Goal: Task Accomplishment & Management: Manage account settings

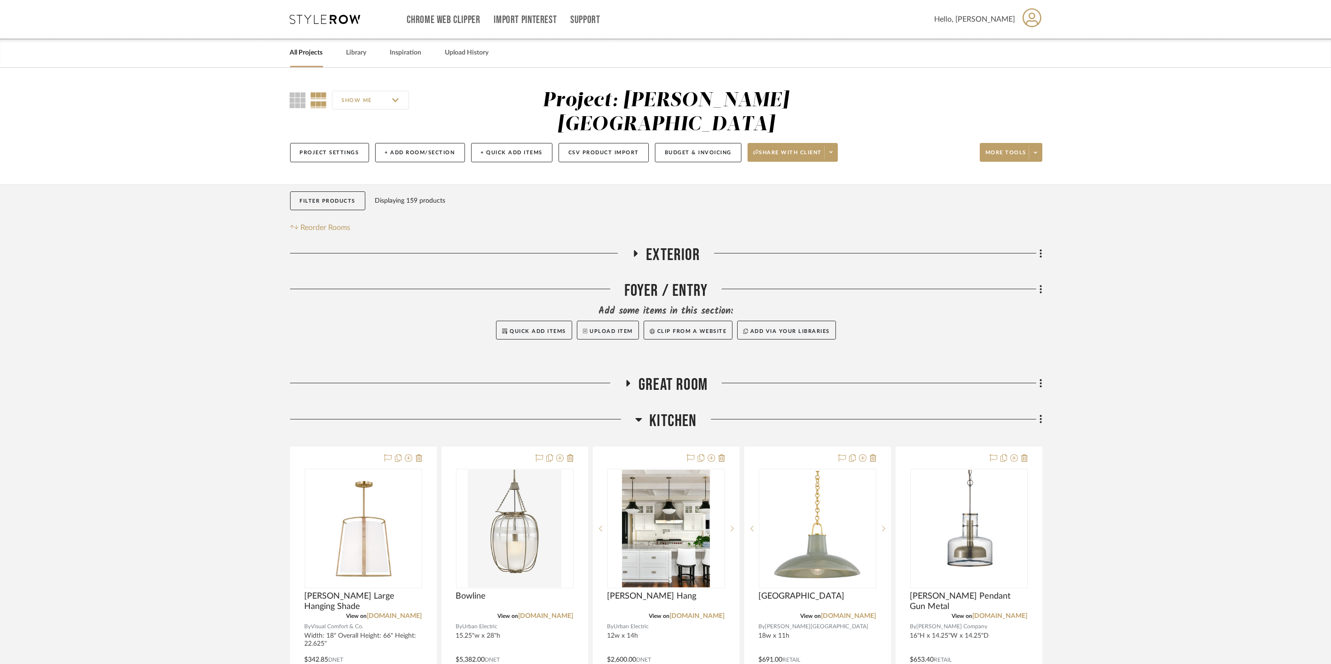
click at [320, 56] on link "All Projects" at bounding box center [306, 53] width 33 height 13
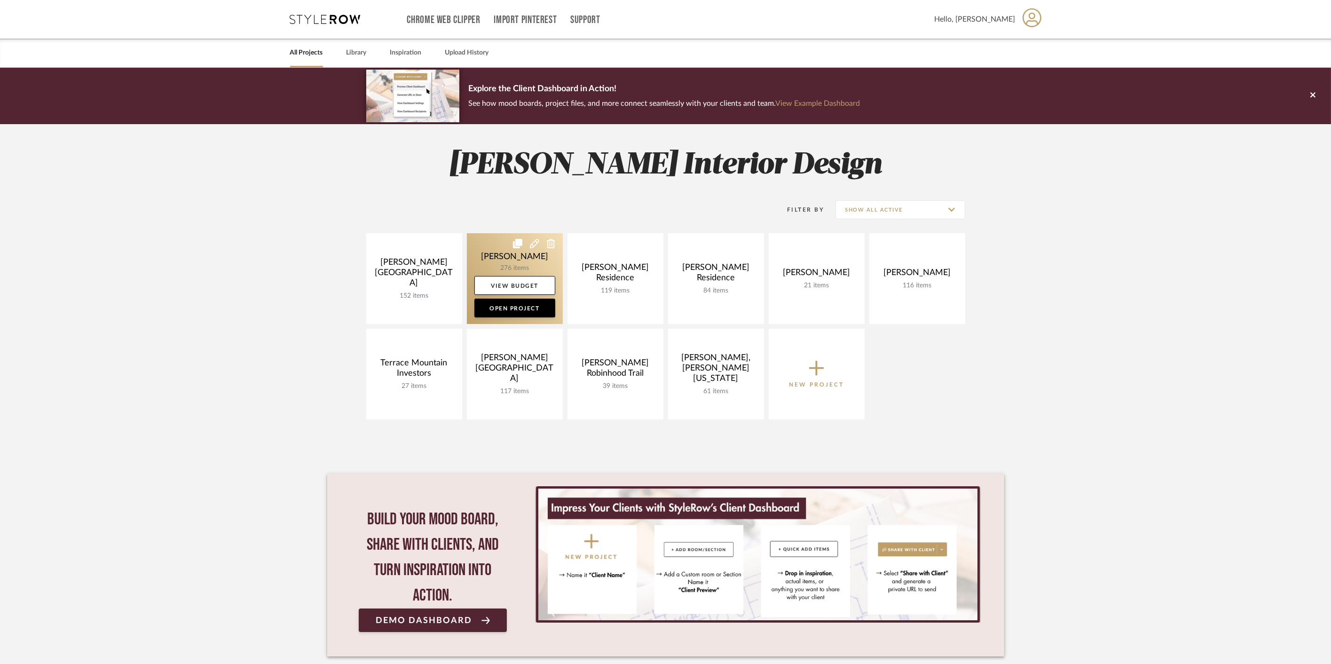
click at [498, 253] on link at bounding box center [515, 278] width 96 height 91
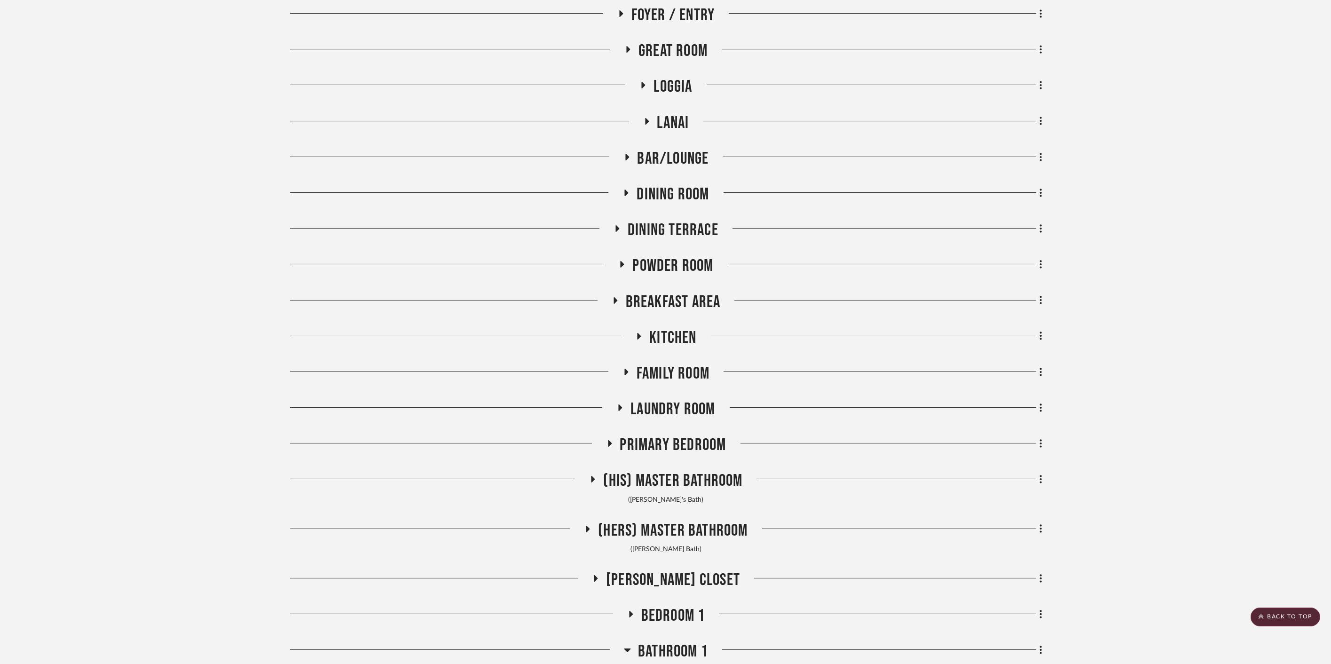
scroll to position [157, 0]
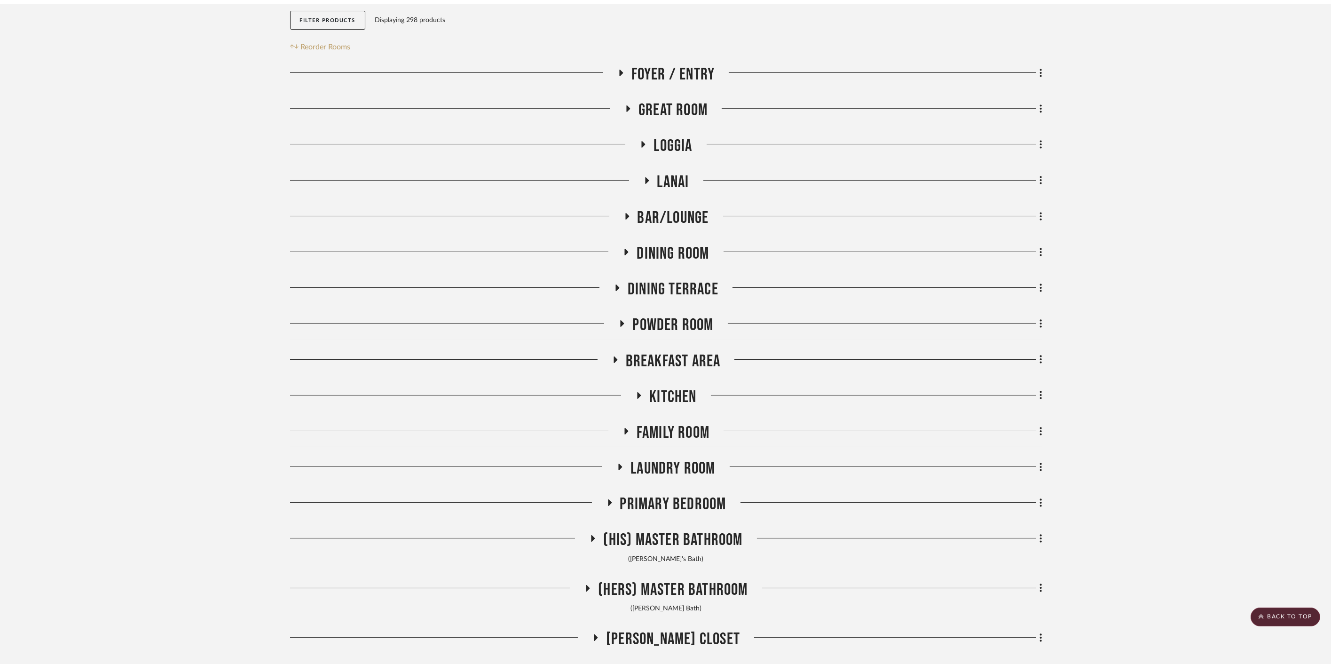
click at [671, 145] on span "Loggia" at bounding box center [673, 146] width 39 height 20
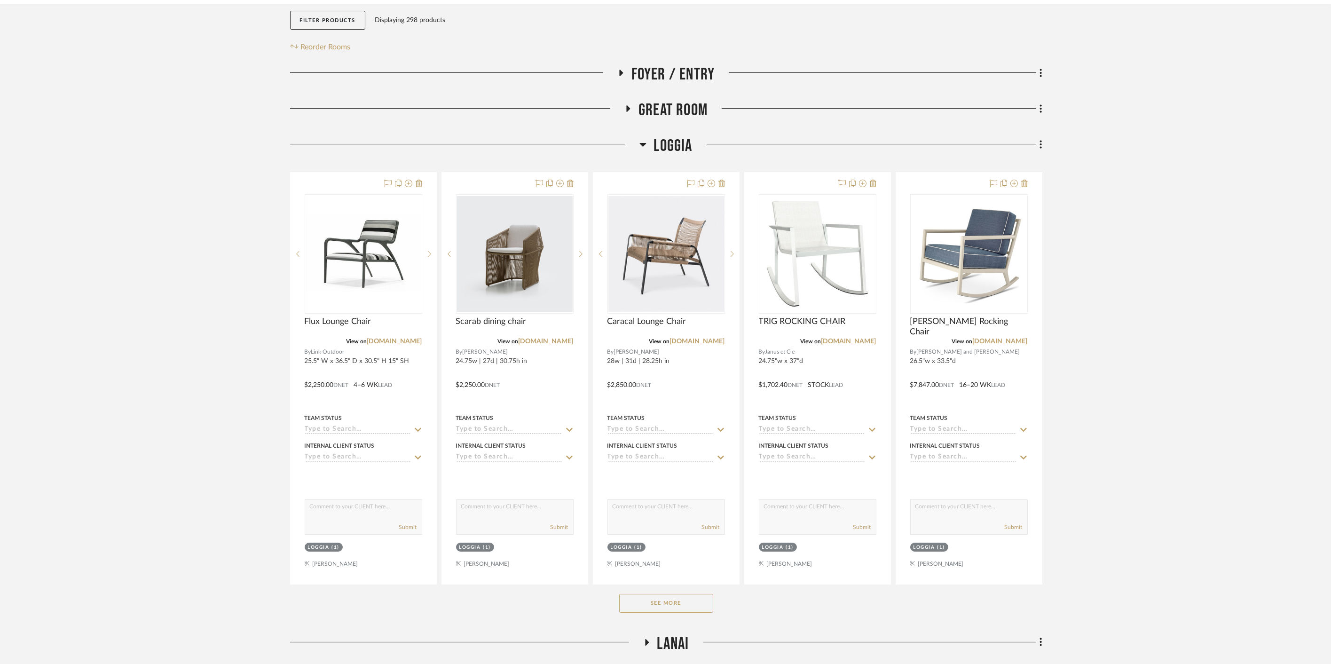
click at [675, 594] on button "See More" at bounding box center [666, 603] width 94 height 19
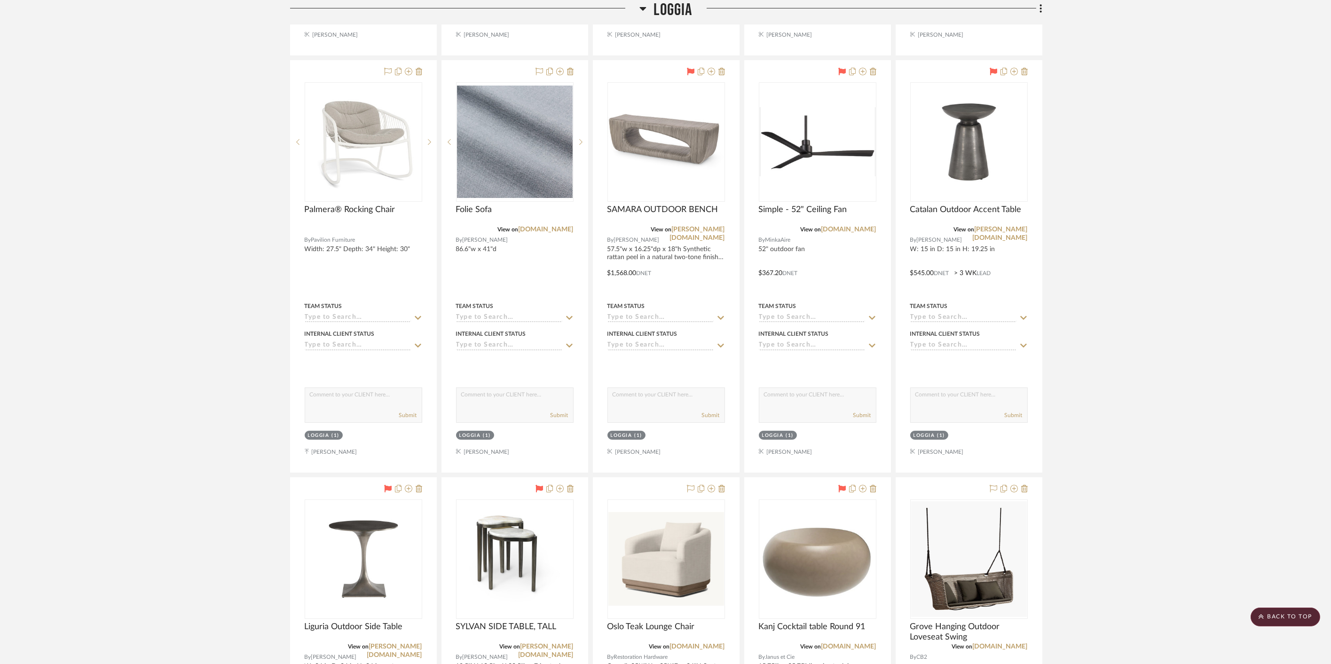
scroll to position [731, 0]
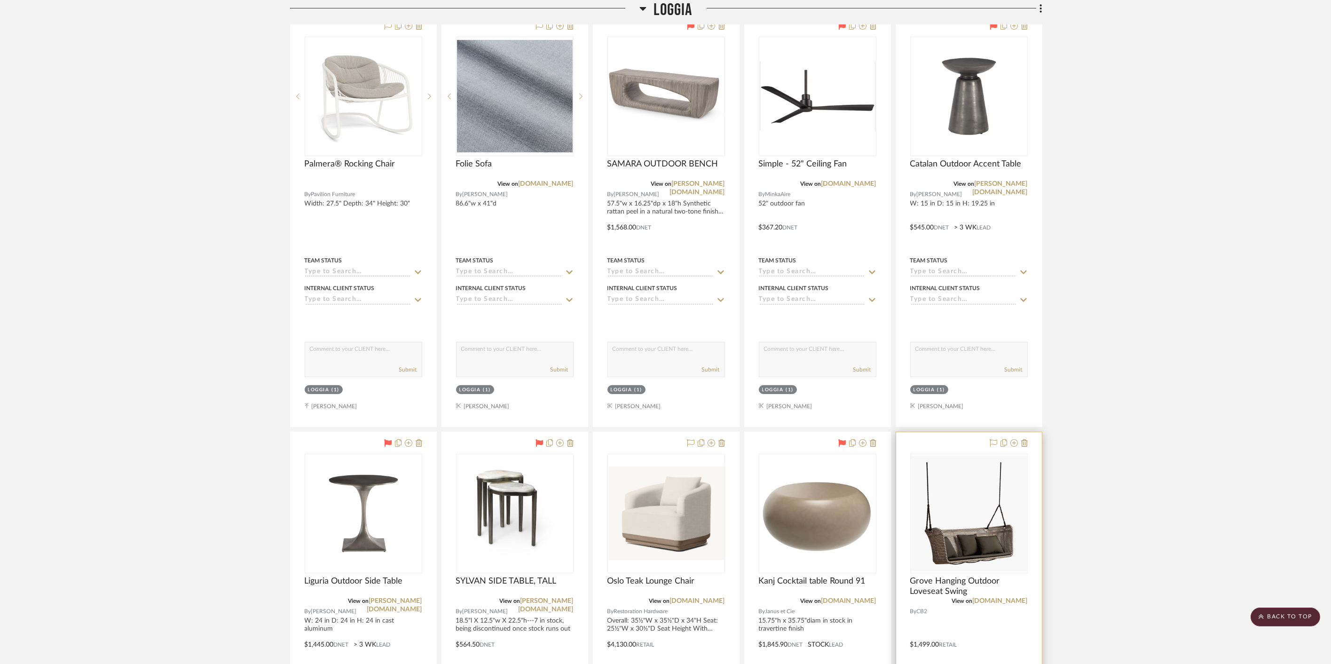
drag, startPoint x: 1095, startPoint y: 414, endPoint x: 977, endPoint y: 502, distance: 147.1
click at [405, 598] on link "[PERSON_NAME][DOMAIN_NAME]" at bounding box center [394, 605] width 55 height 15
click at [671, 13] on span "Loggia" at bounding box center [673, 10] width 39 height 20
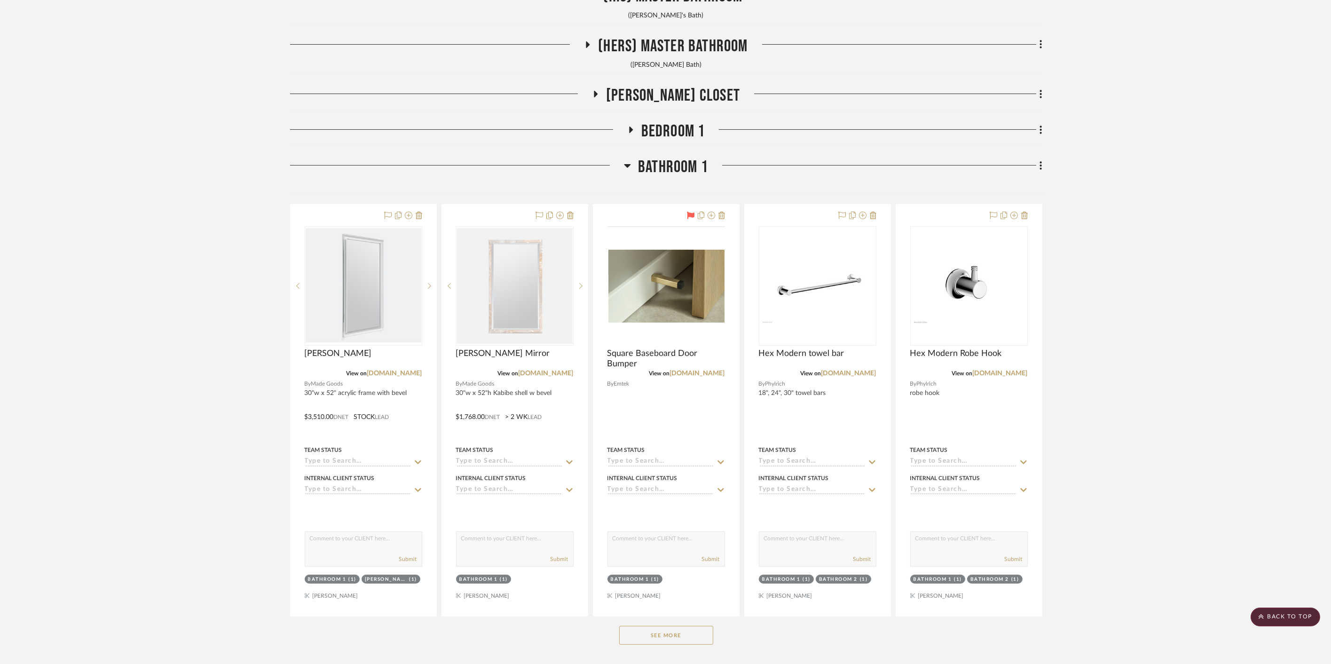
scroll to position [679, 0]
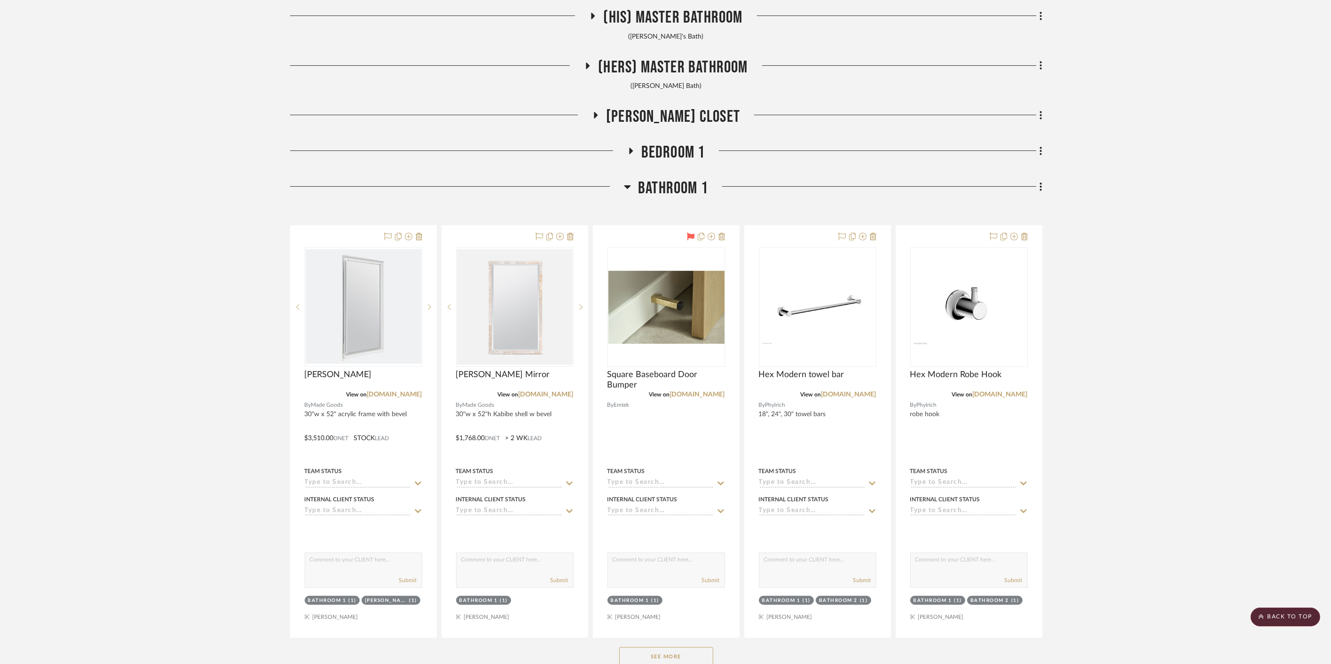
click at [672, 182] on span "Bathroom 1" at bounding box center [673, 188] width 70 height 20
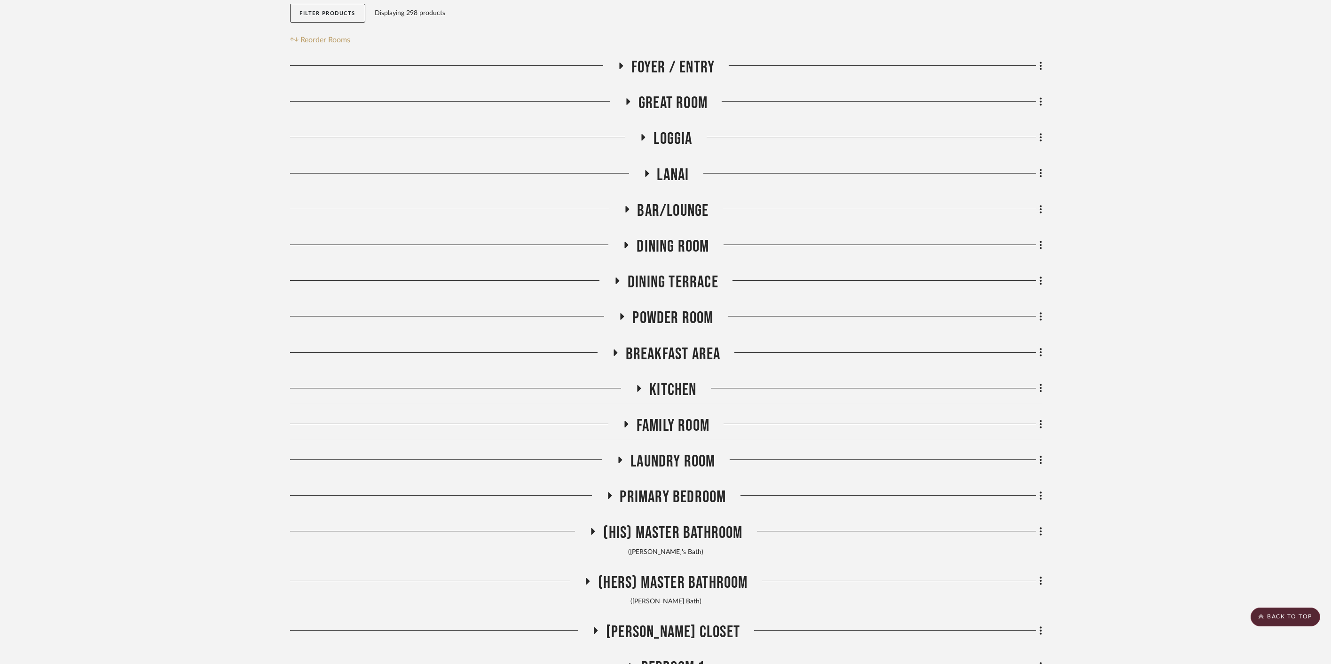
scroll to position [0, 0]
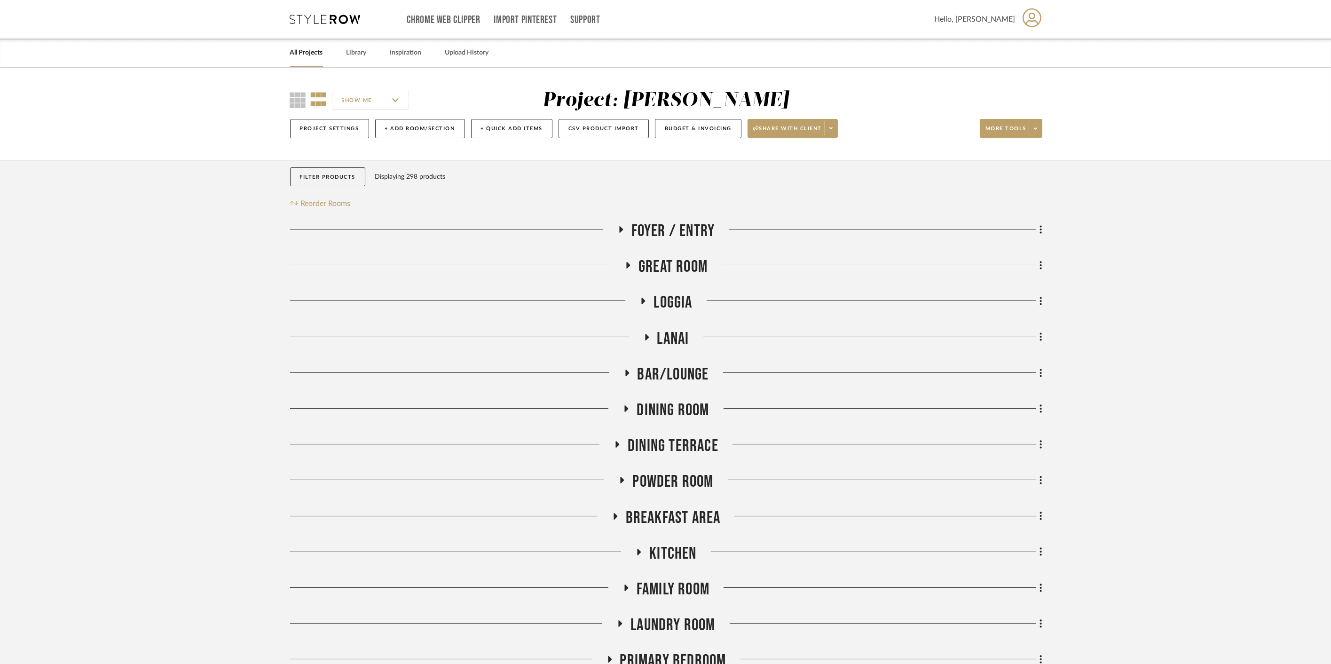
click at [679, 229] on span "Foyer / Entry" at bounding box center [673, 231] width 84 height 20
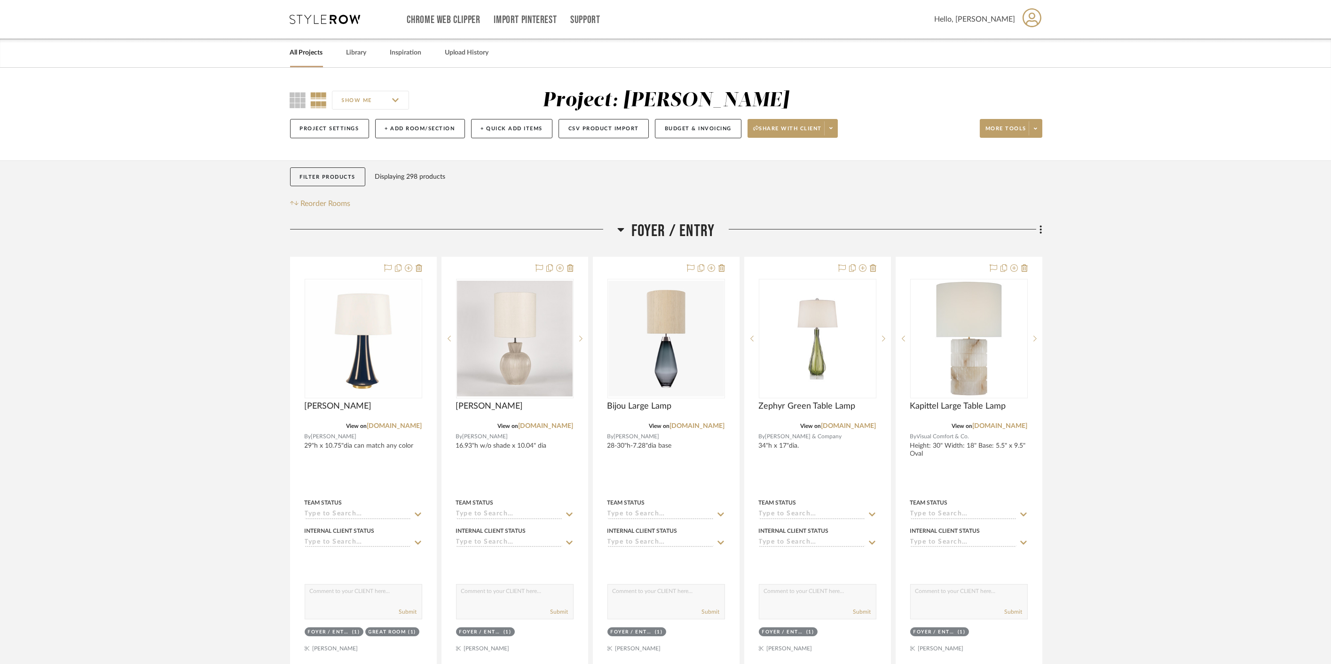
click at [678, 229] on span "Foyer / Entry" at bounding box center [673, 231] width 84 height 20
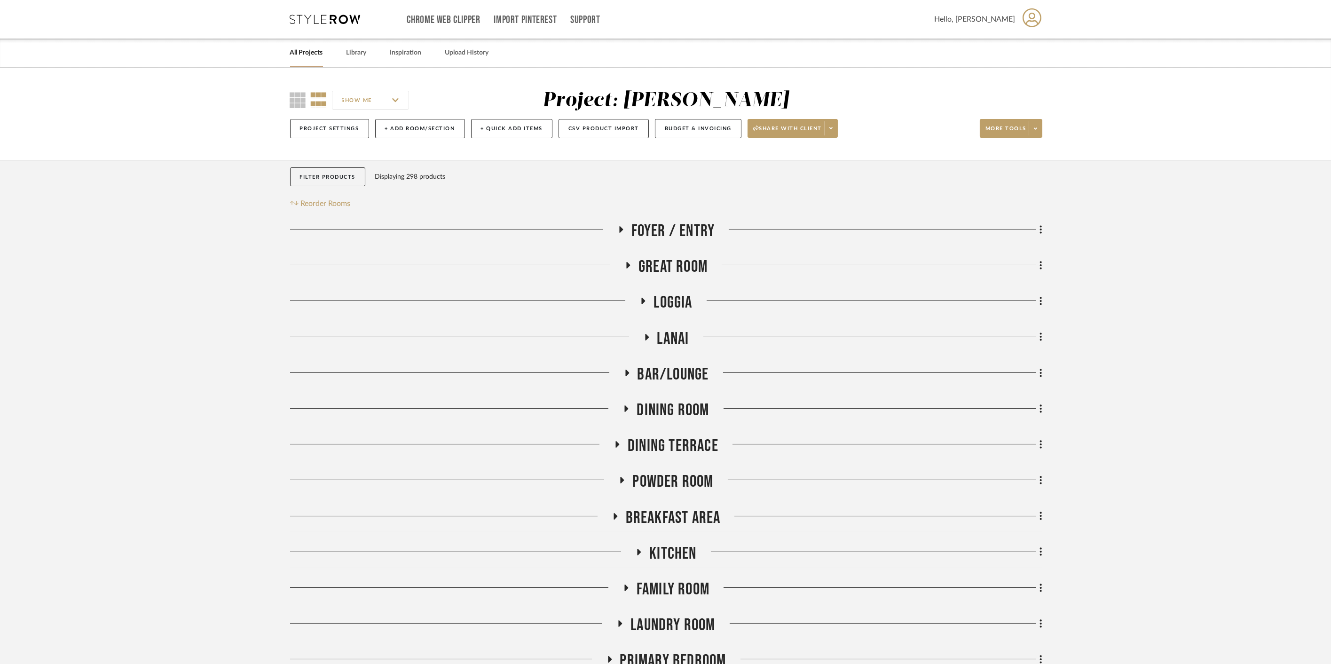
click at [315, 52] on link "All Projects" at bounding box center [306, 53] width 33 height 13
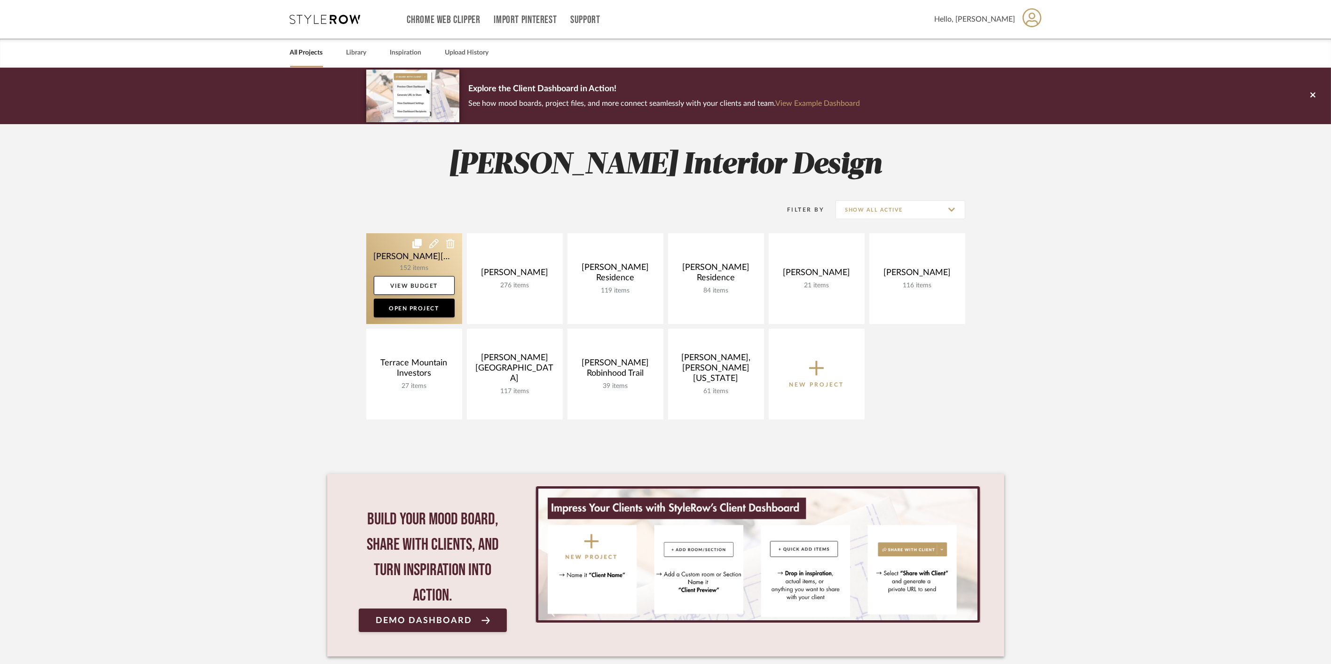
click at [387, 259] on link at bounding box center [414, 278] width 96 height 91
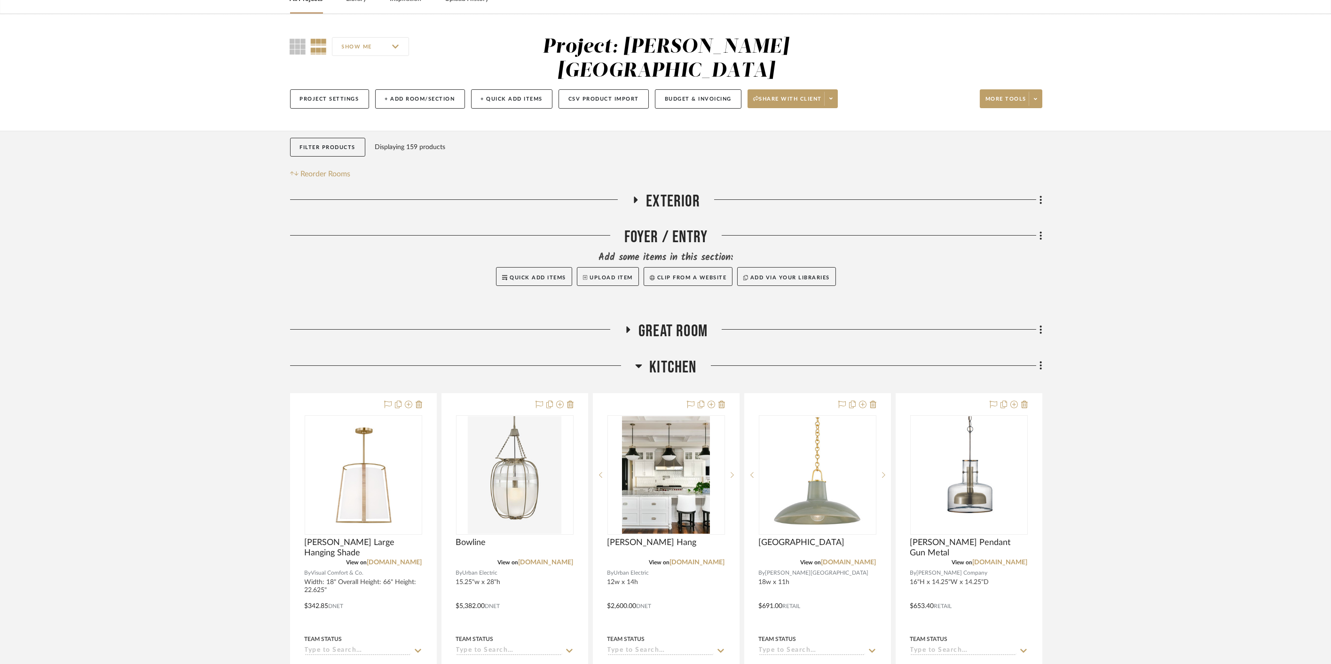
scroll to position [209, 0]
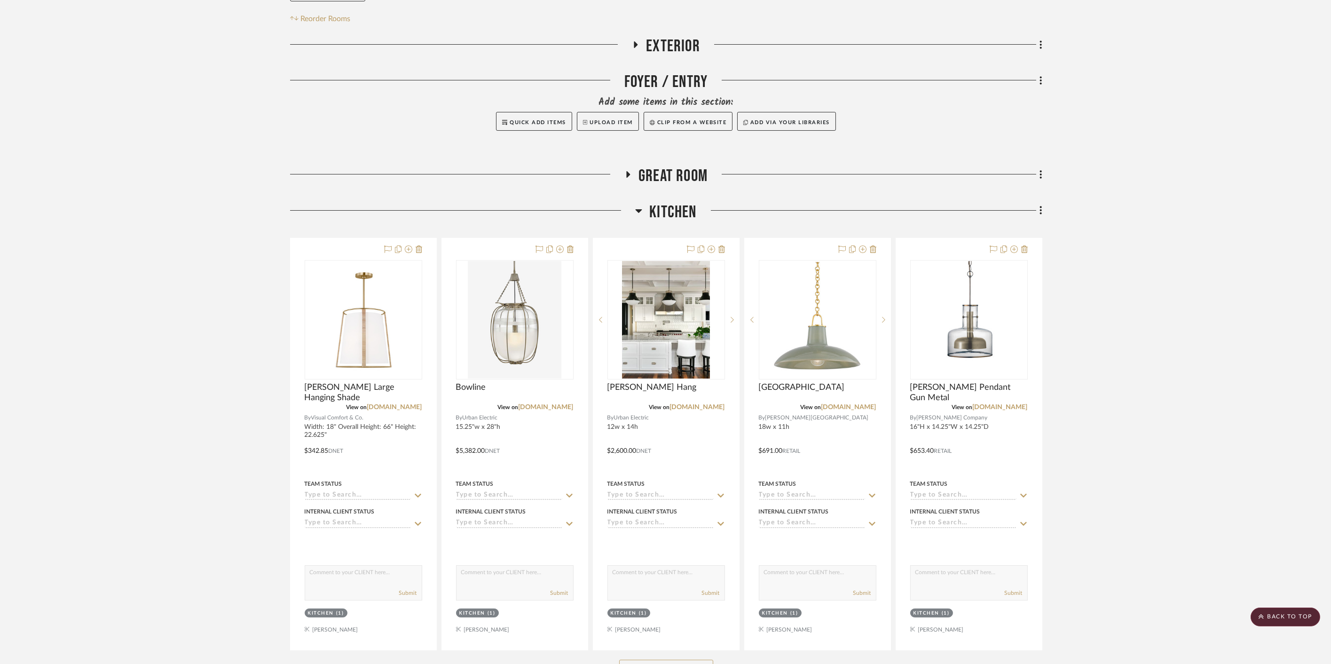
click at [669, 166] on span "Great Room" at bounding box center [673, 176] width 69 height 20
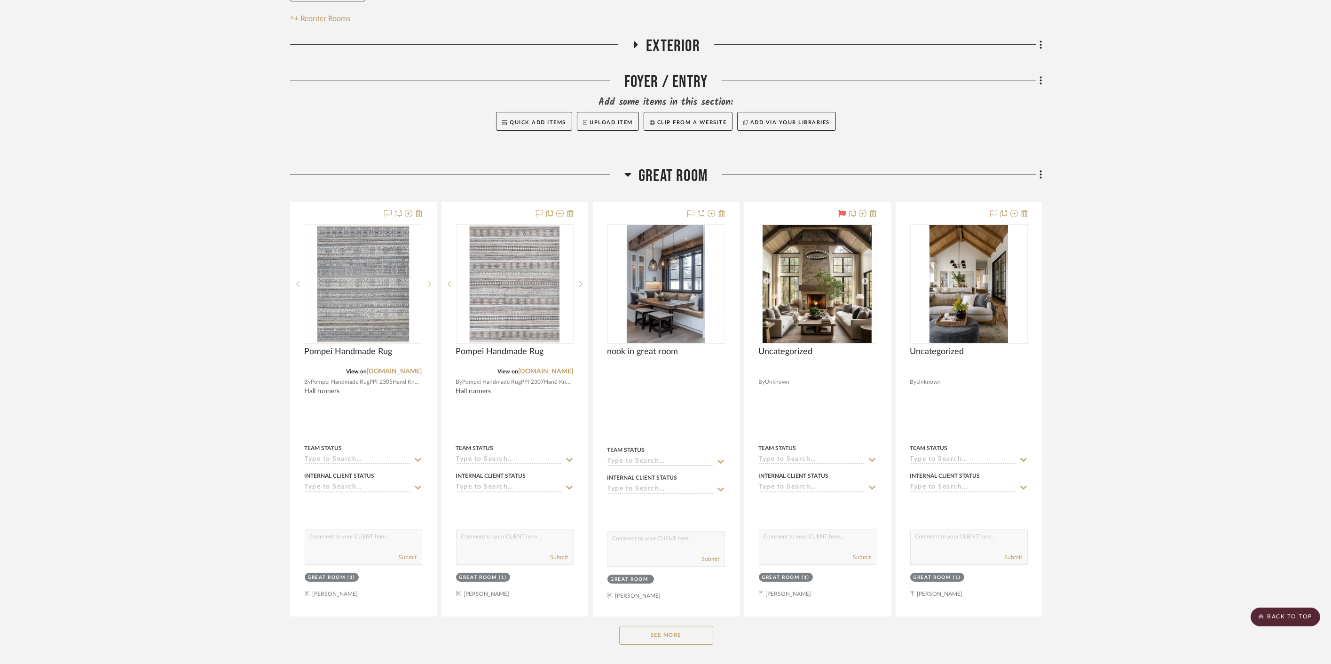
click at [675, 36] on span "Exterior" at bounding box center [673, 46] width 54 height 20
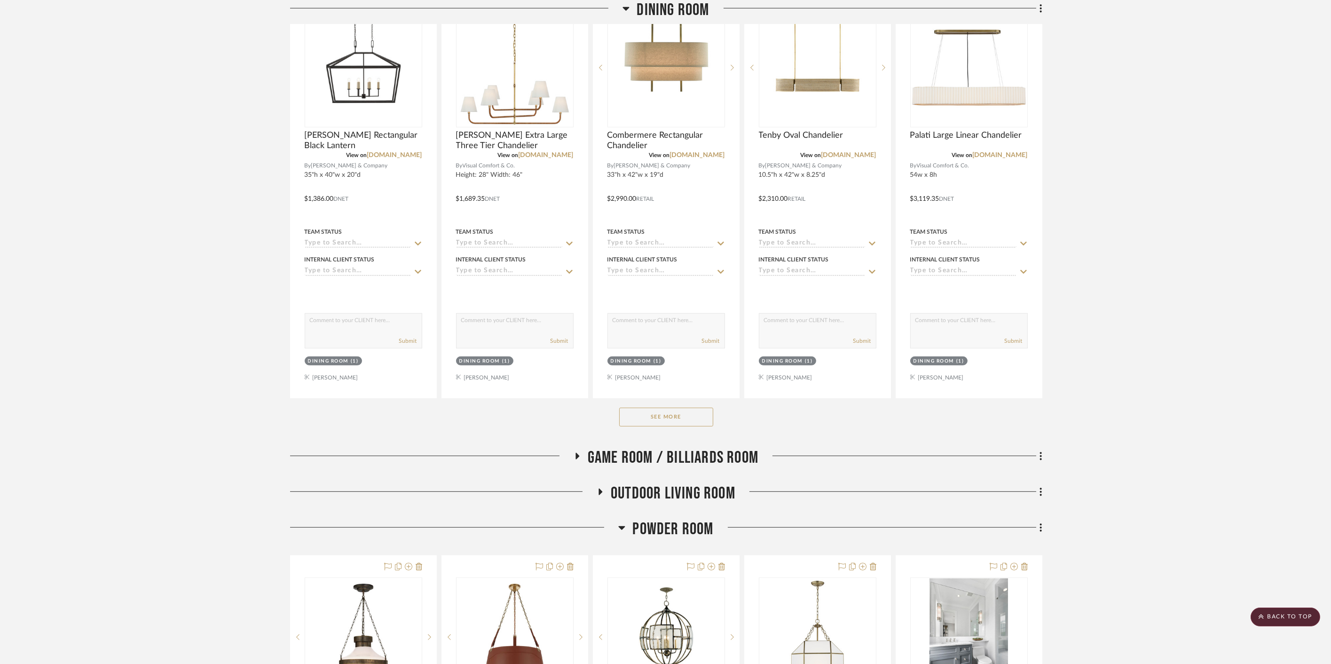
scroll to position [1933, 0]
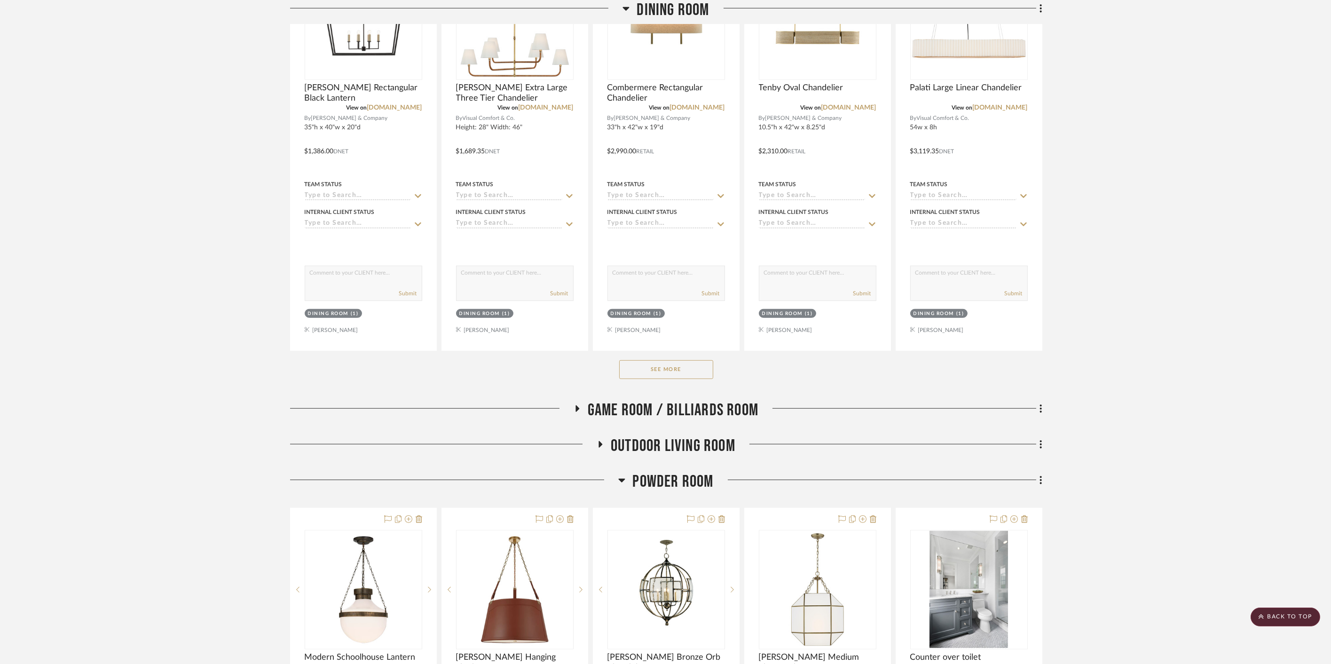
click at [684, 400] on span "Game Room / Billiards Room" at bounding box center [673, 410] width 171 height 20
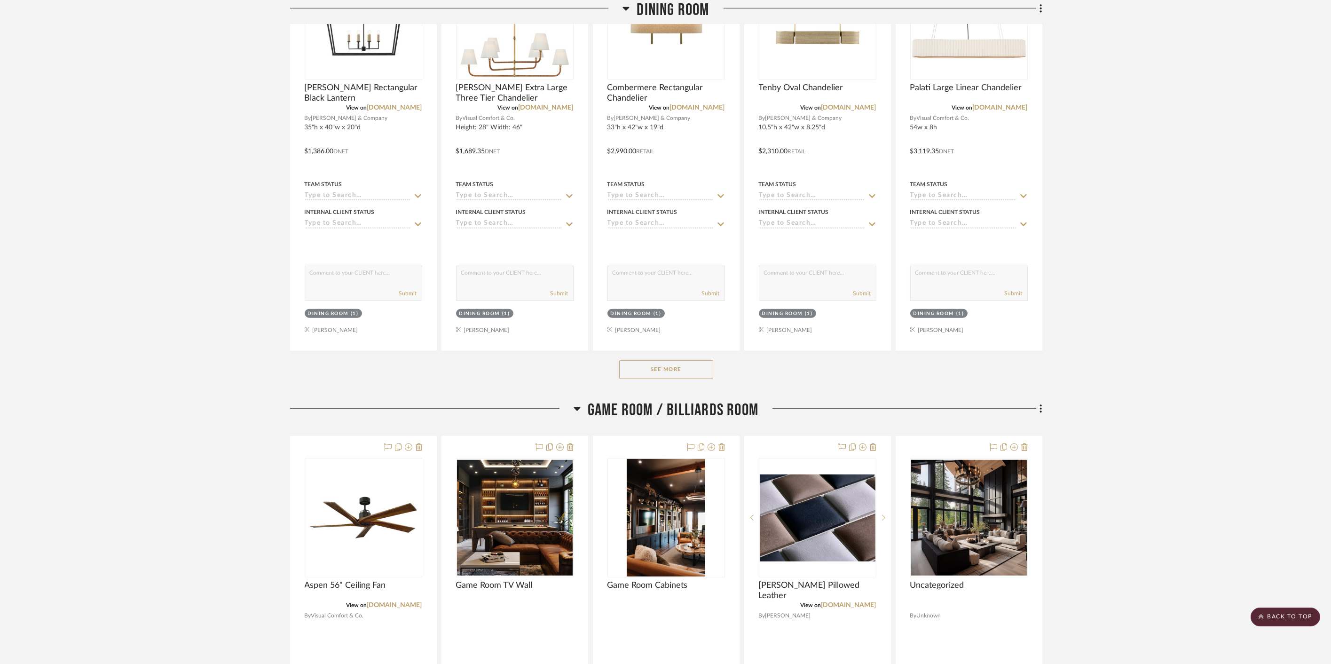
click at [683, 400] on span "Game Room / Billiards Room" at bounding box center [673, 410] width 171 height 20
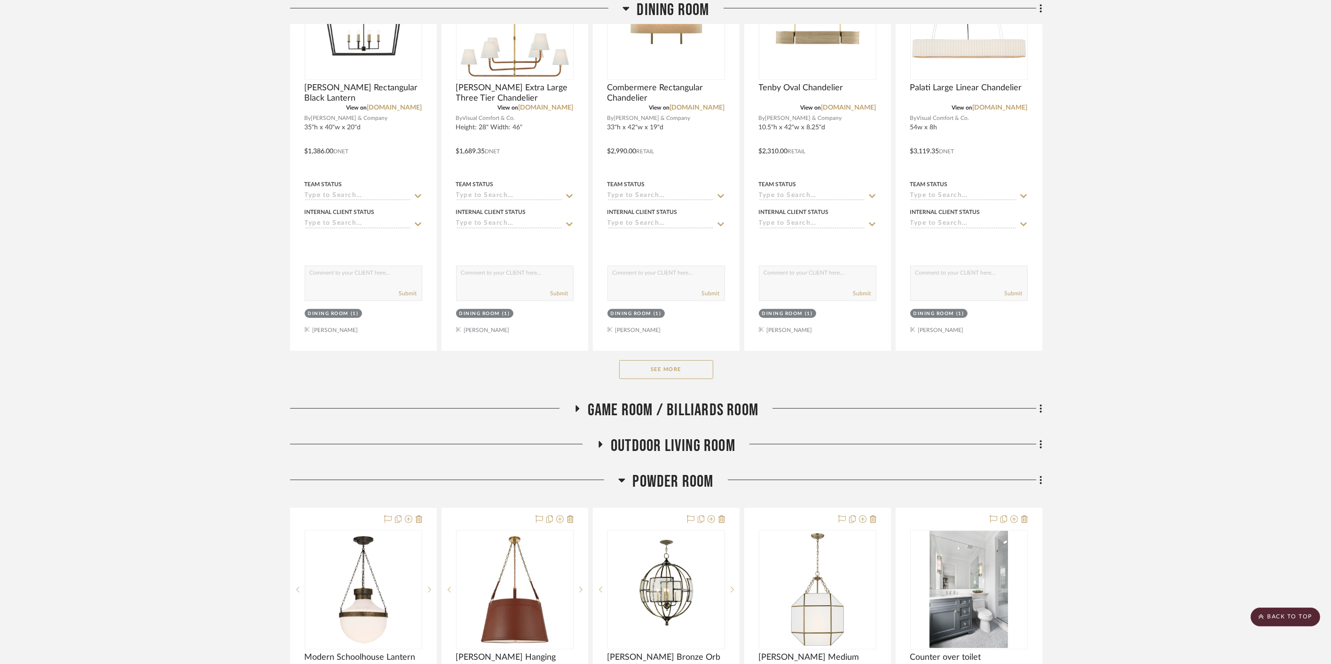
click at [679, 436] on span "Outdoor living room" at bounding box center [673, 446] width 125 height 20
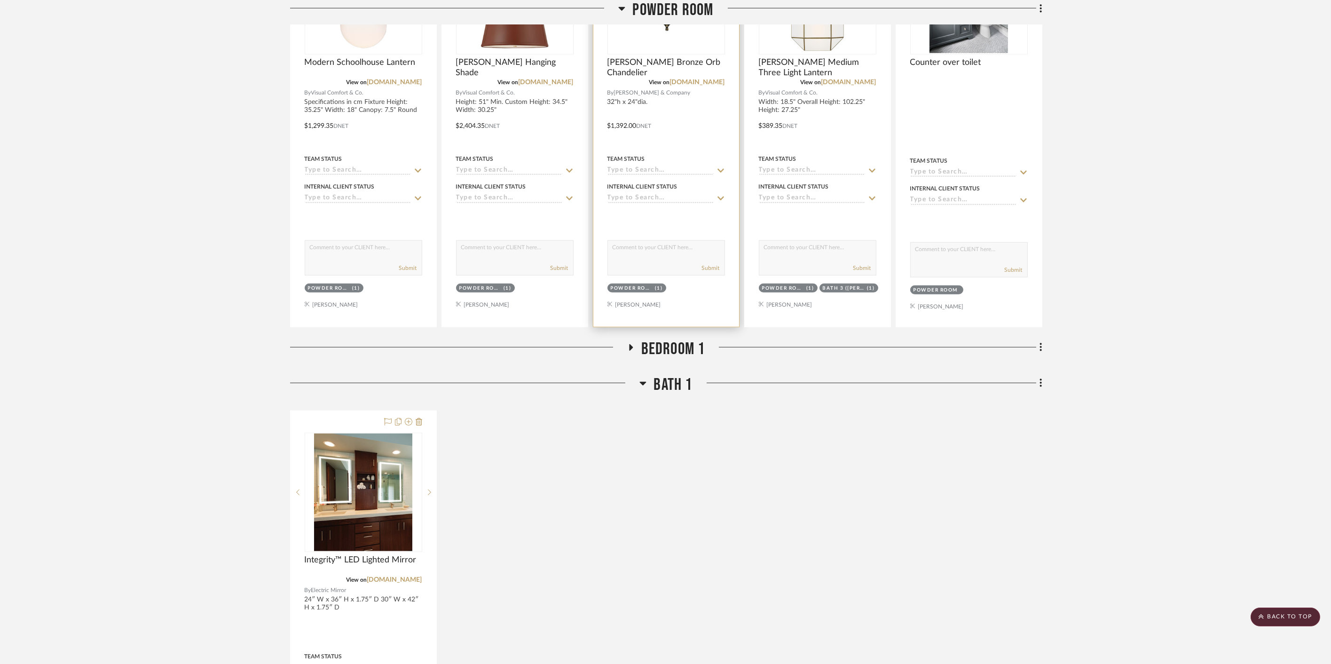
scroll to position [2978, 0]
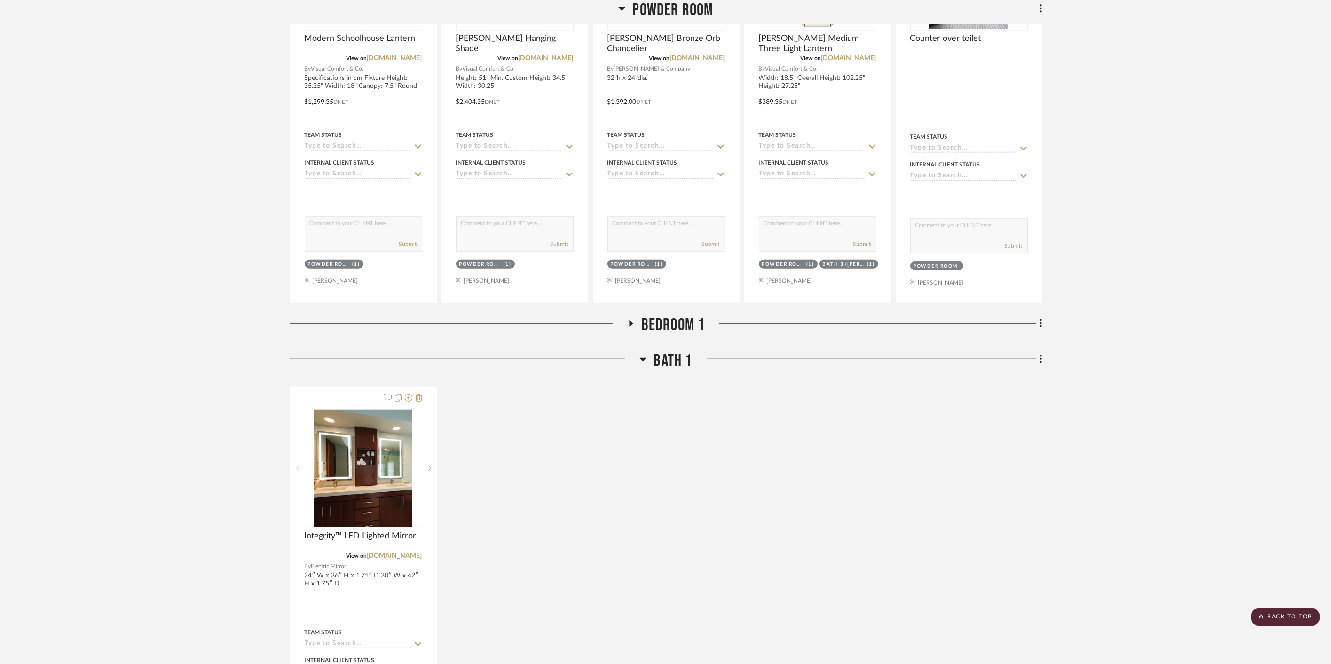
click at [667, 315] on span "Bedroom 1" at bounding box center [673, 325] width 64 height 20
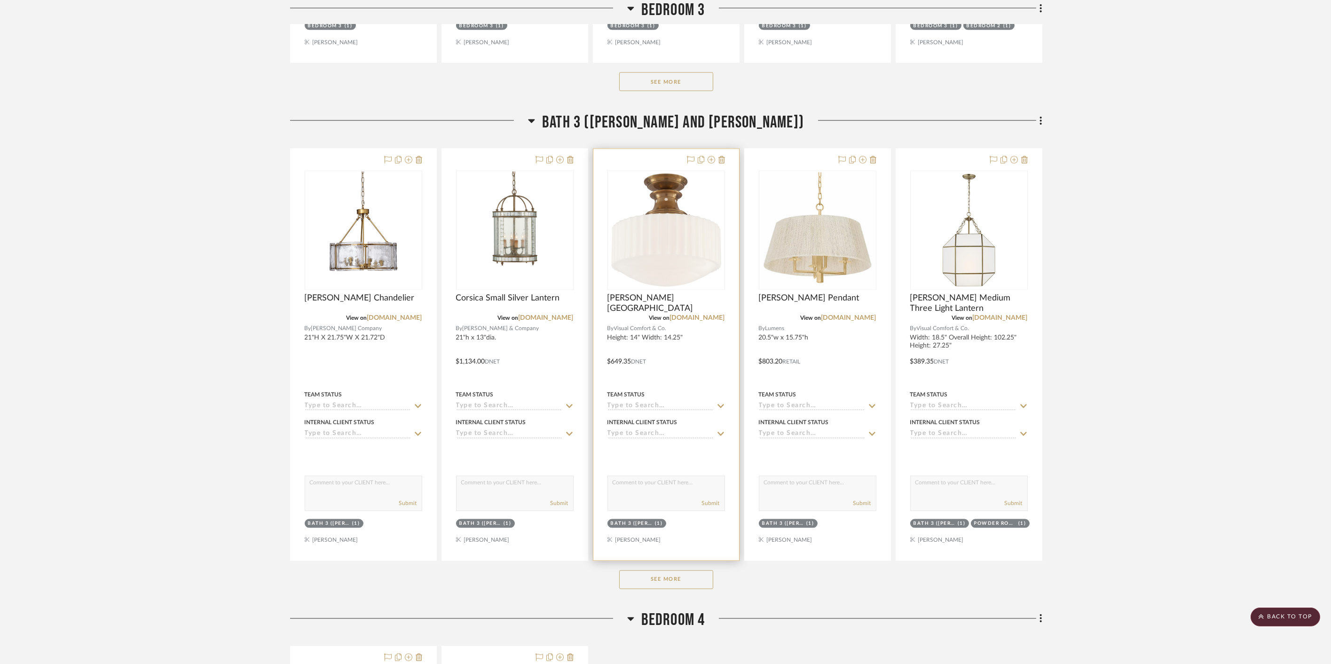
scroll to position [5538, 0]
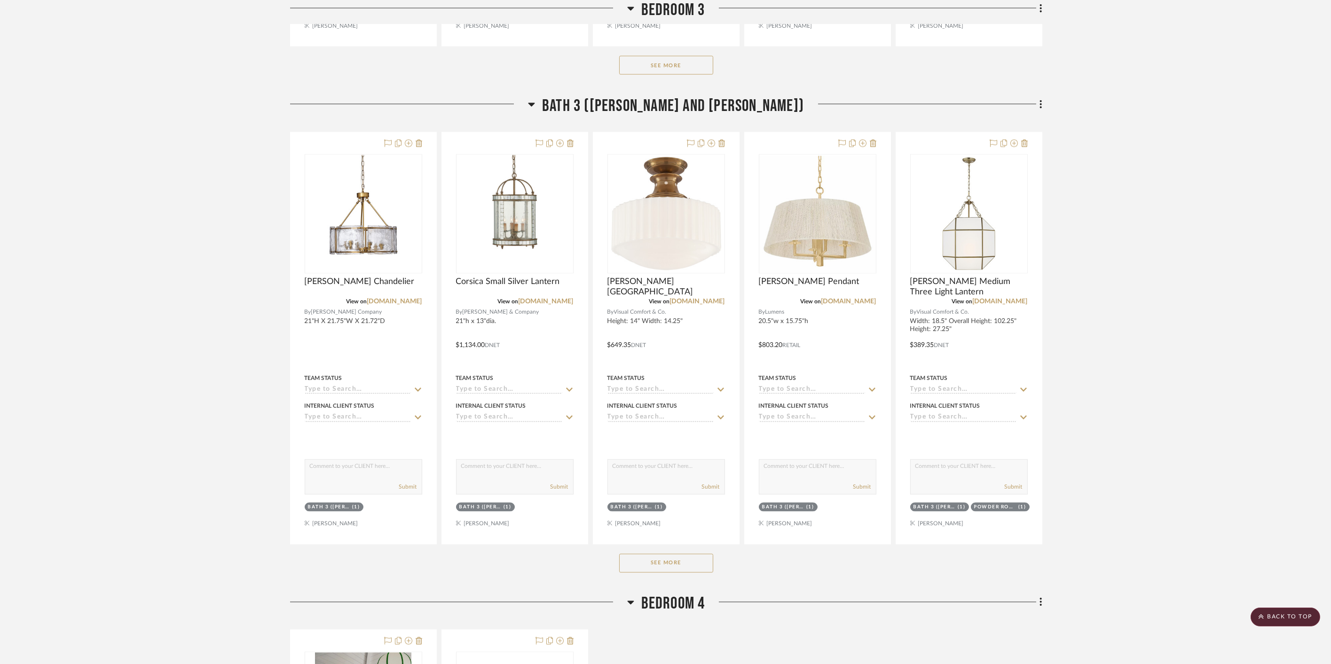
click at [706, 554] on button "See More" at bounding box center [666, 563] width 94 height 19
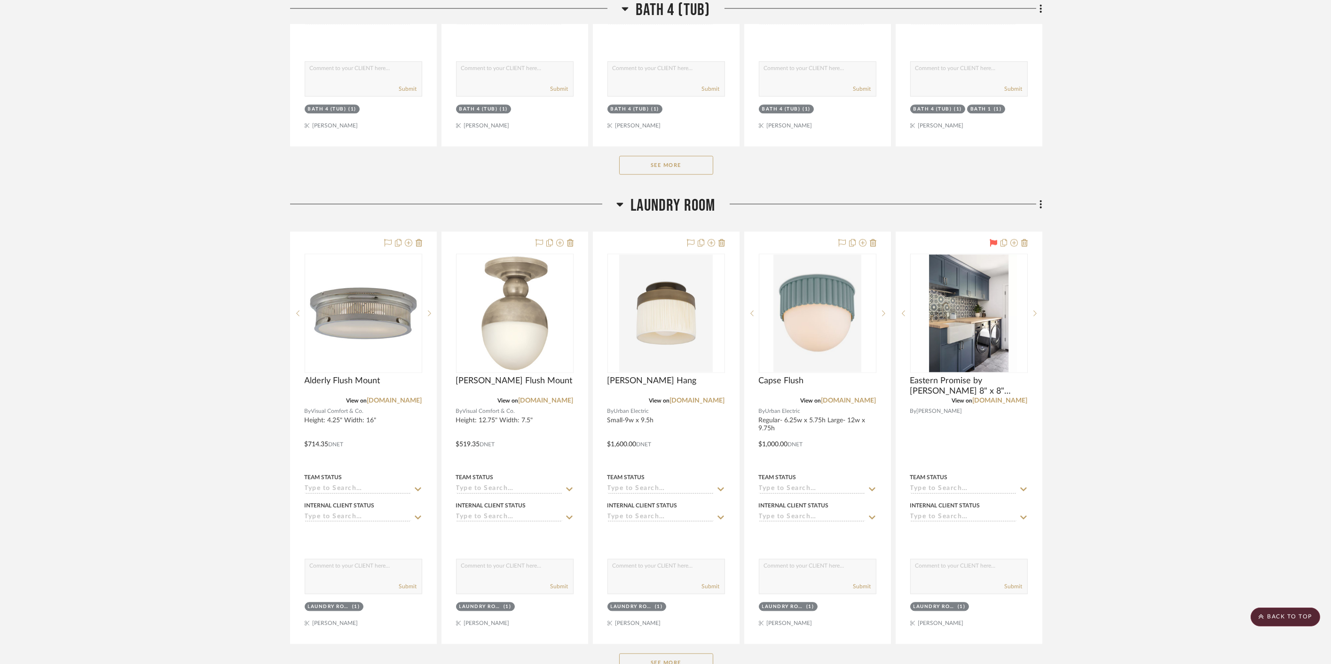
scroll to position [7421, 0]
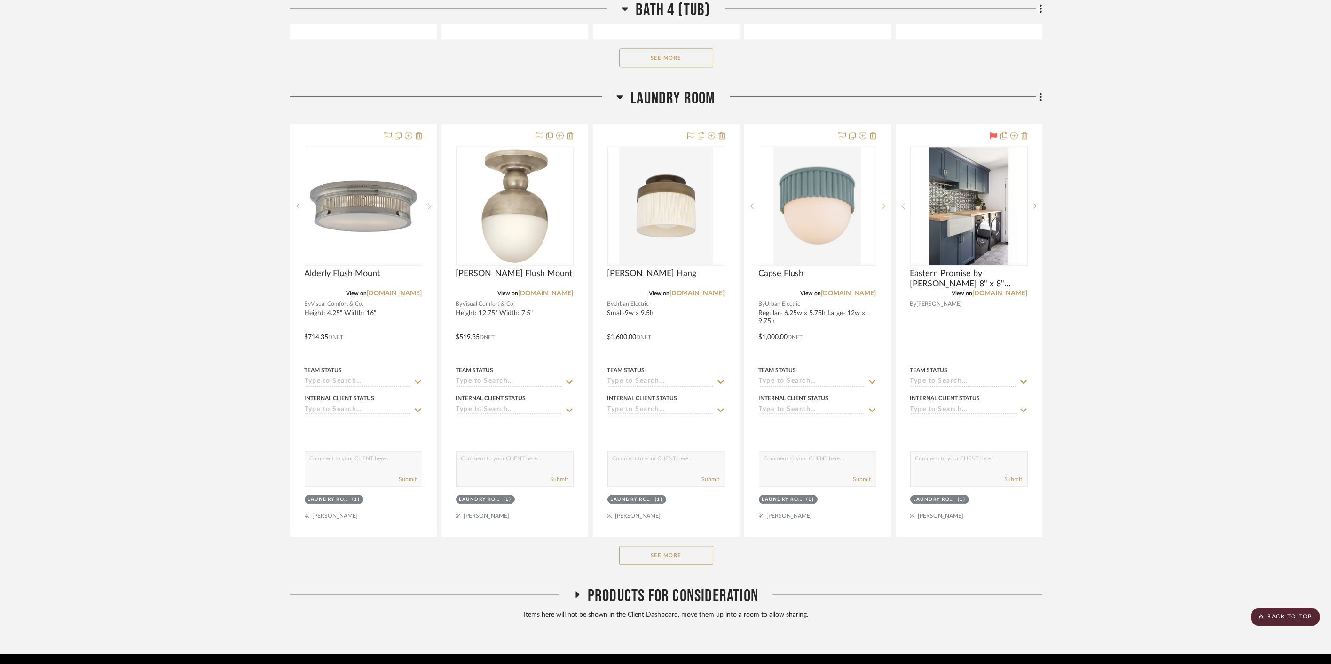
click at [682, 586] on span "Products For Consideration" at bounding box center [673, 596] width 171 height 20
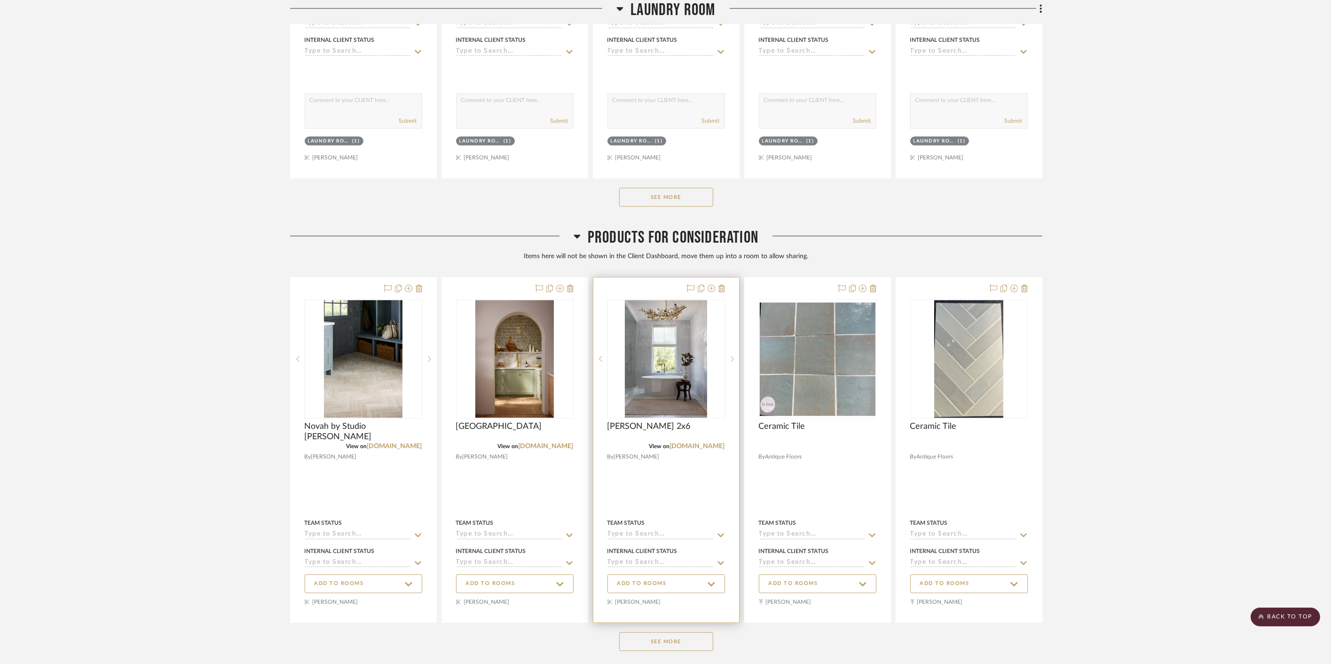
scroll to position [7803, 0]
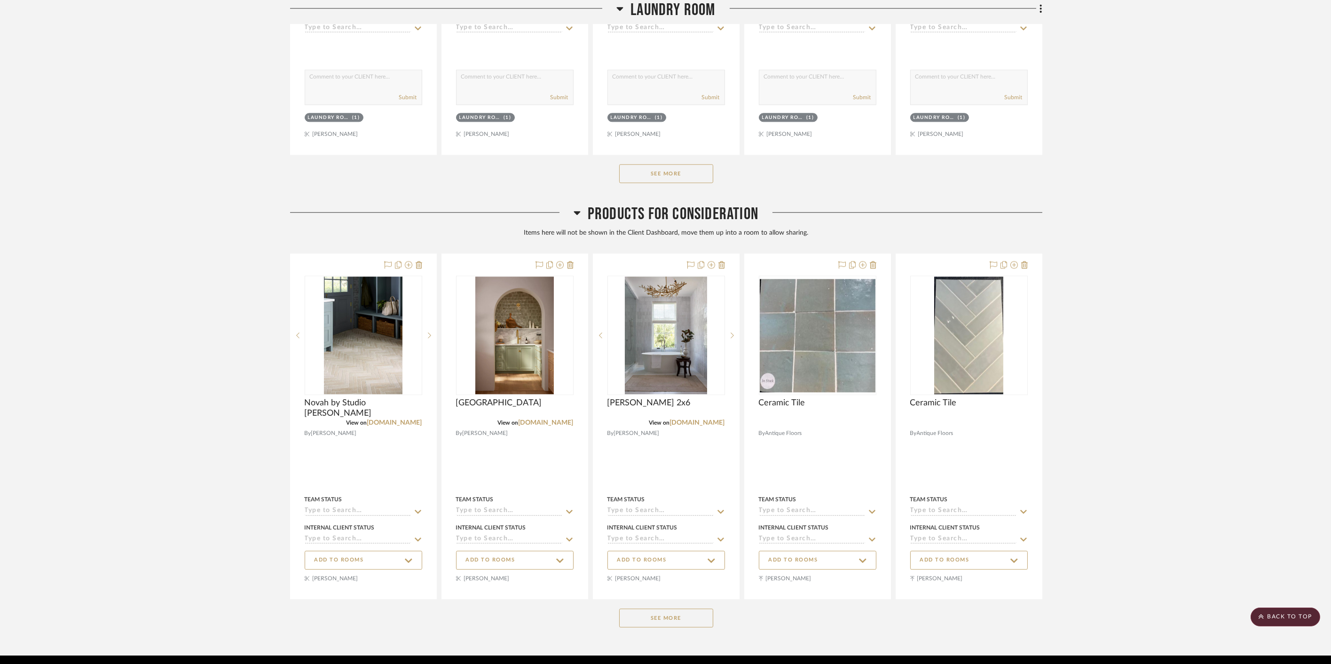
click at [665, 608] on button "See More" at bounding box center [666, 617] width 94 height 19
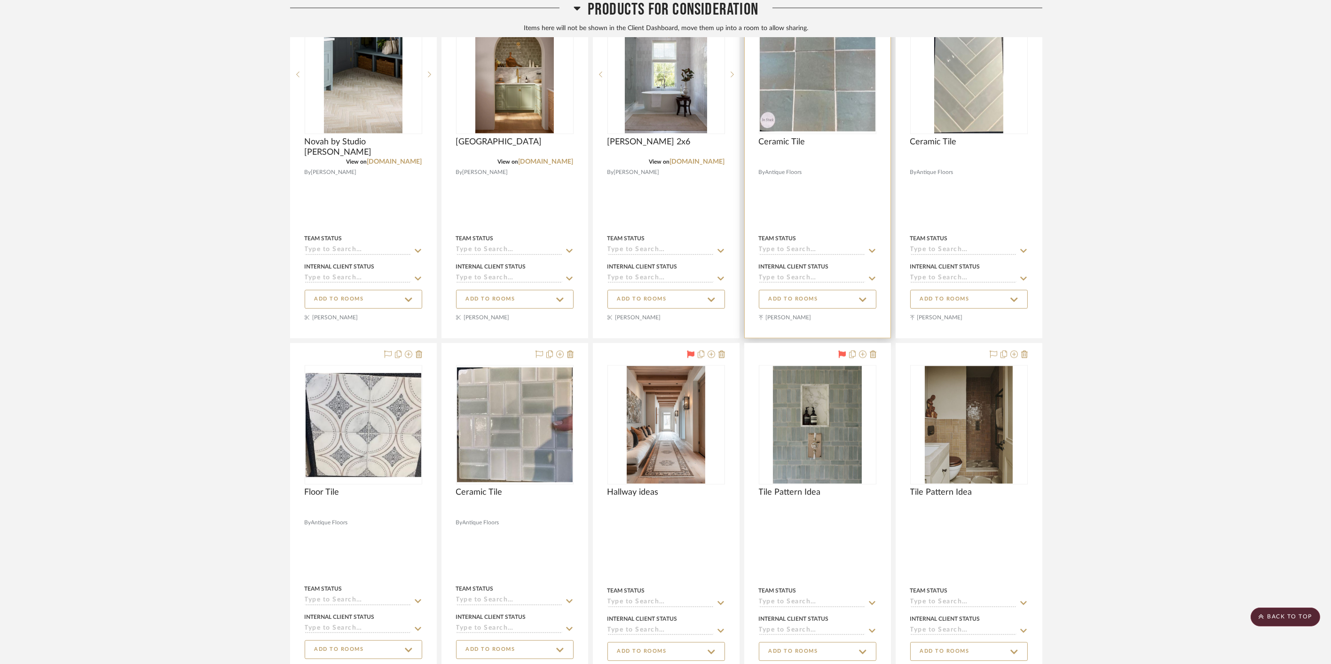
scroll to position [8065, 0]
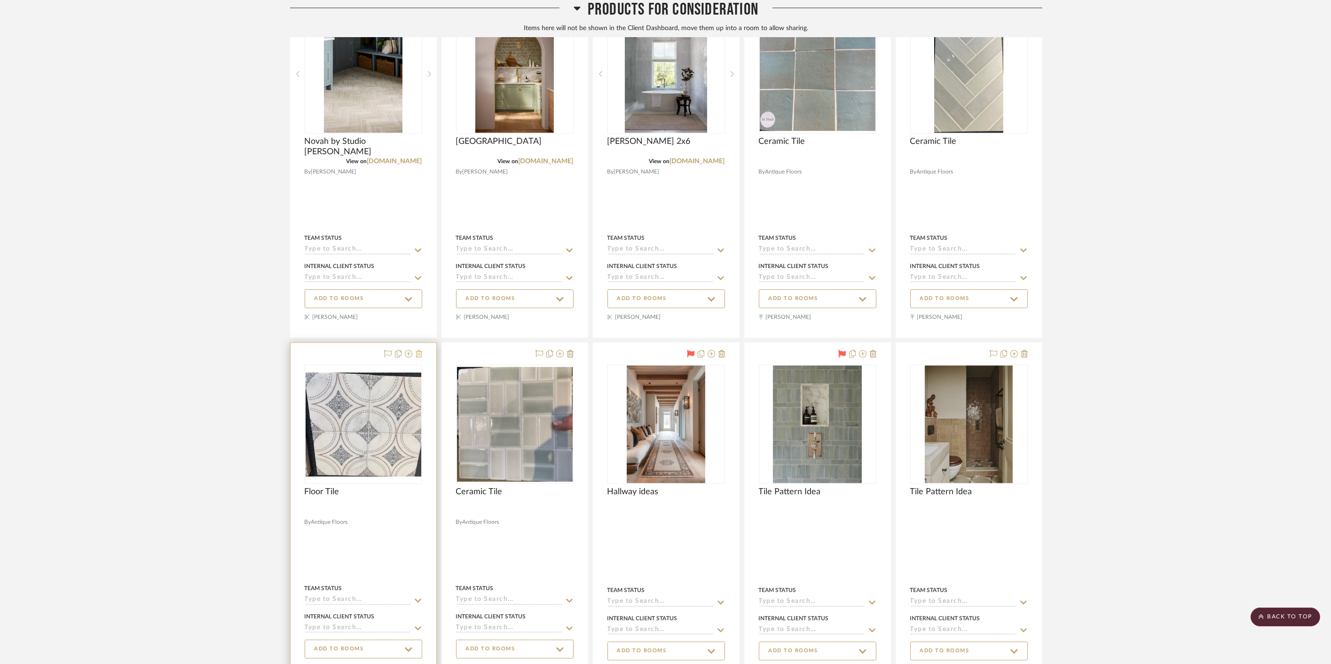
click at [418, 350] on icon at bounding box center [419, 354] width 7 height 8
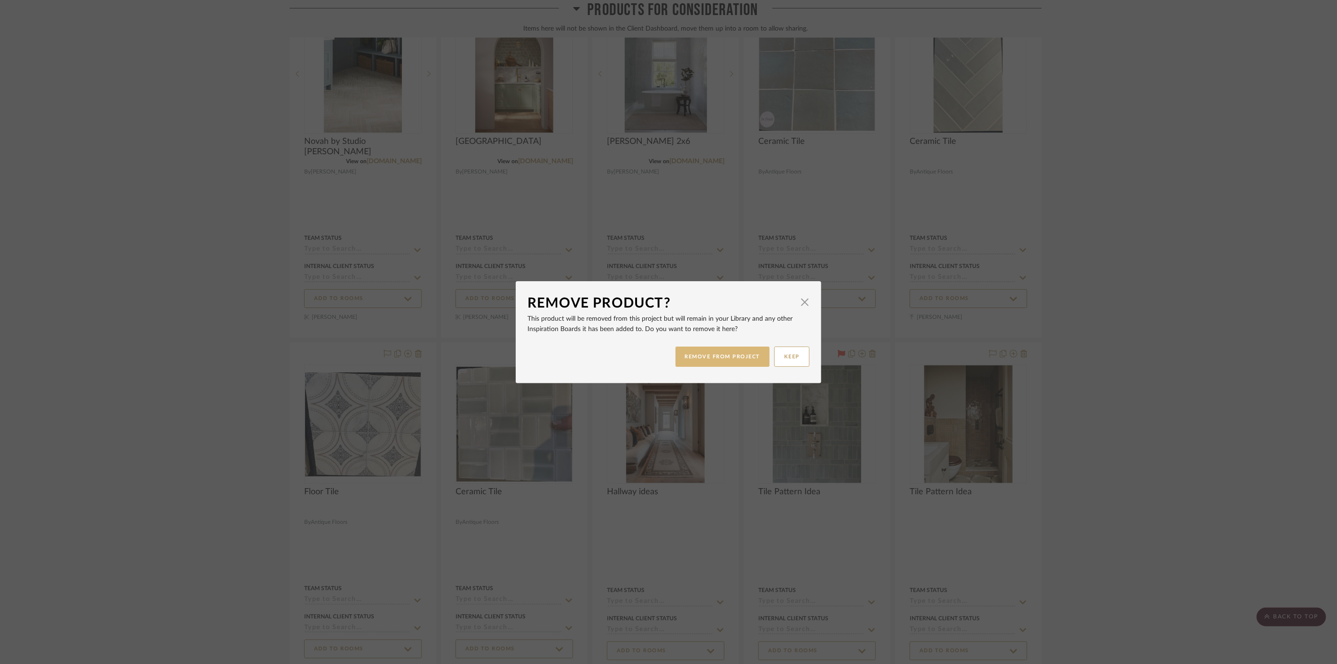
click at [730, 360] on button "REMOVE FROM PROJECT" at bounding box center [723, 357] width 95 height 20
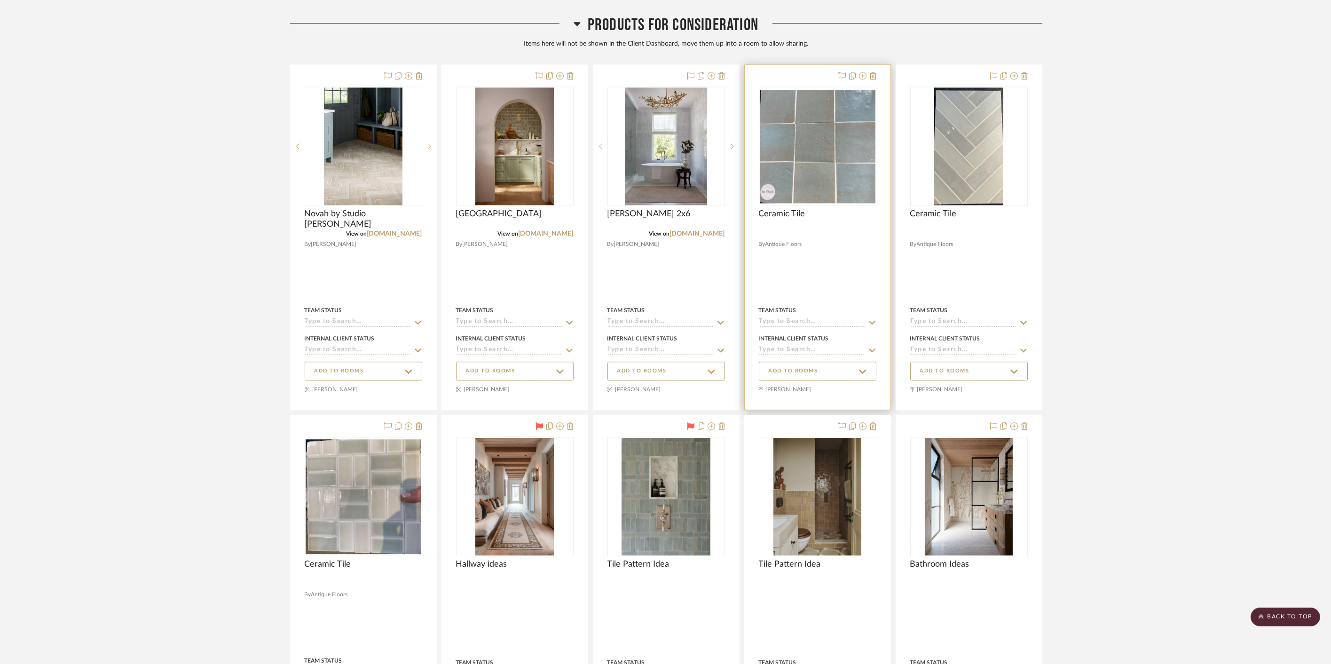
scroll to position [7960, 0]
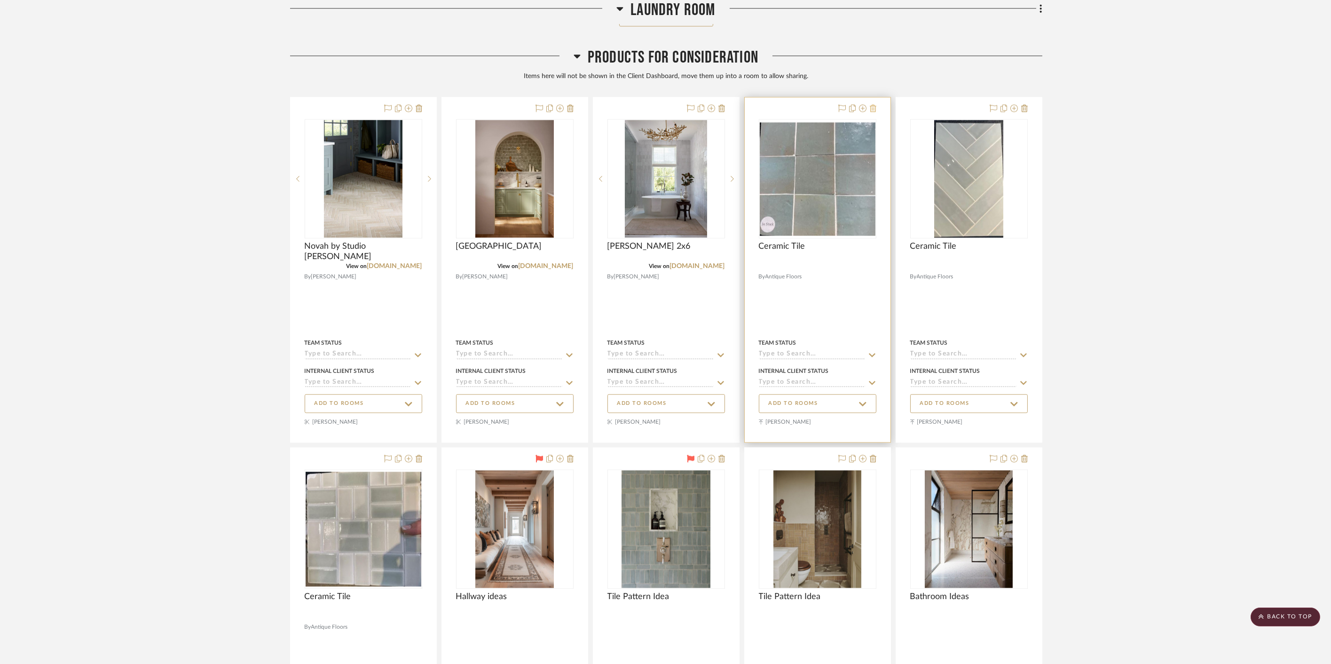
click at [876, 104] on icon at bounding box center [873, 108] width 7 height 8
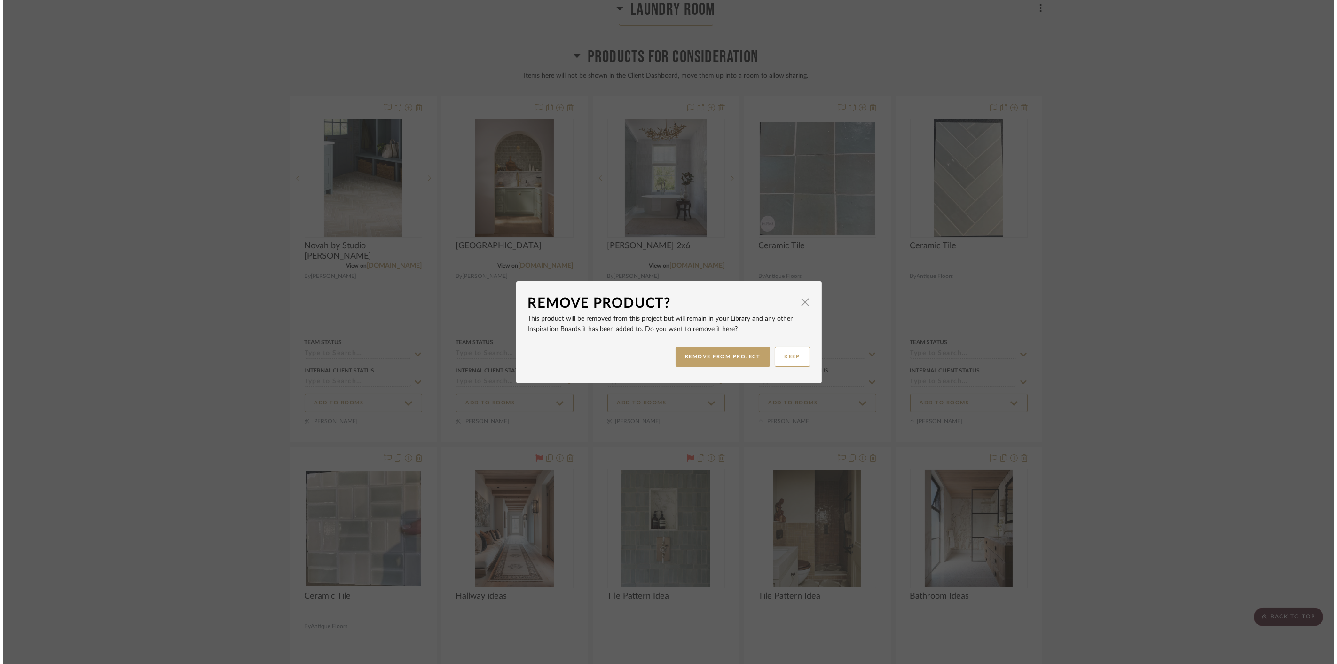
scroll to position [0, 0]
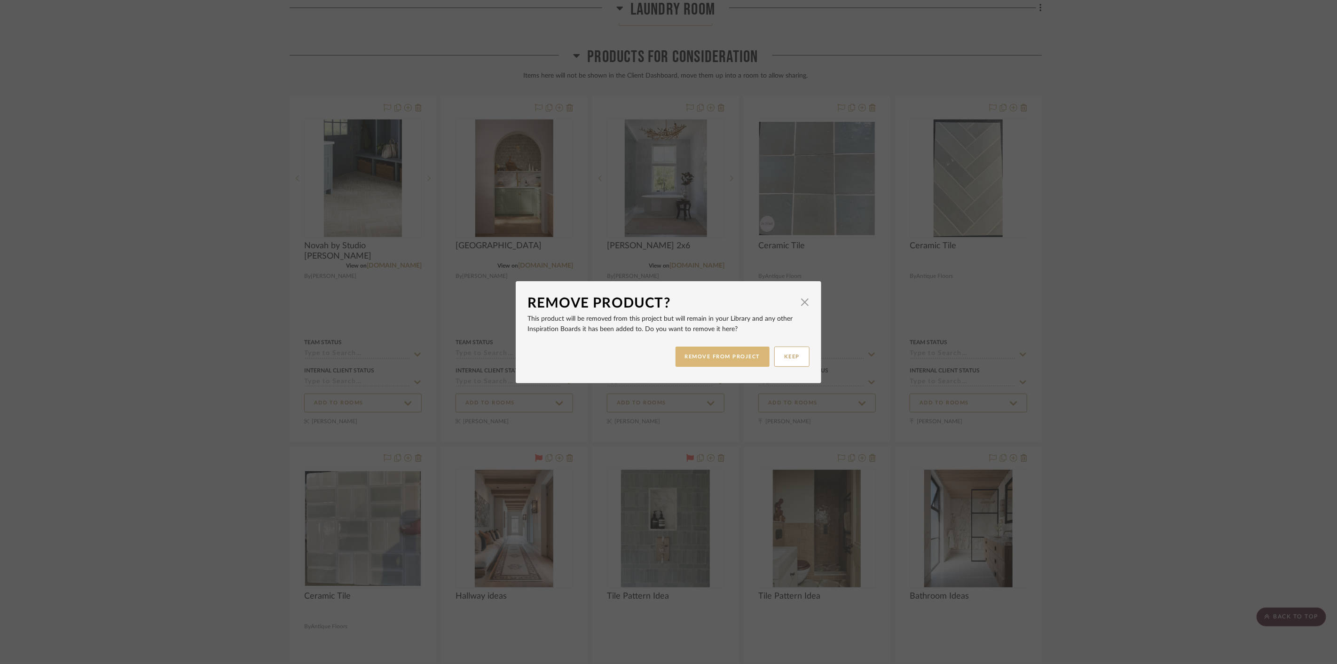
click at [737, 353] on button "REMOVE FROM PROJECT" at bounding box center [723, 357] width 95 height 20
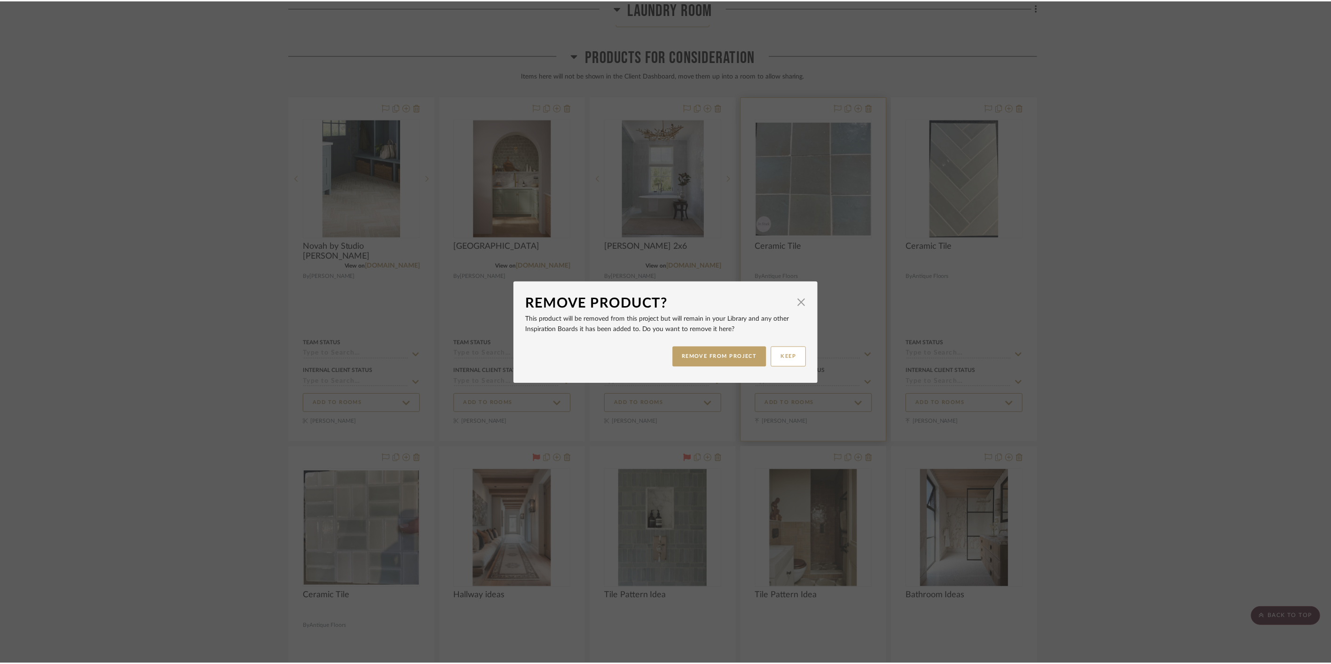
scroll to position [7960, 0]
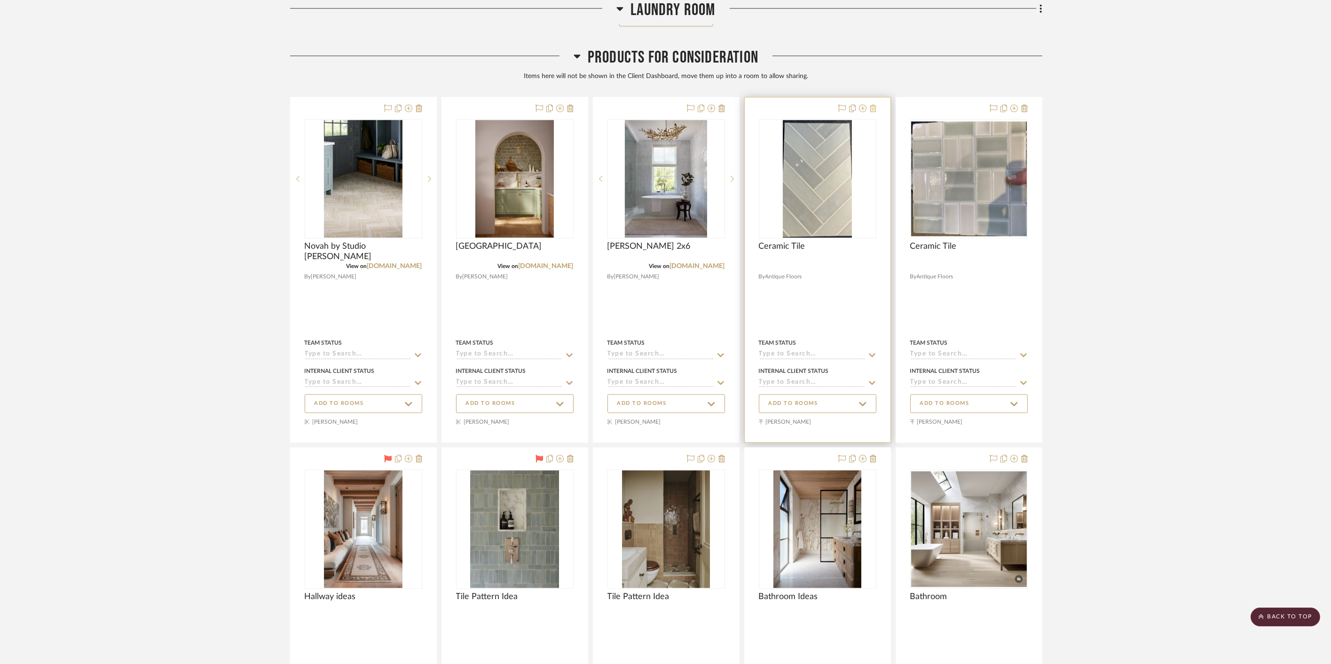
click at [871, 104] on icon at bounding box center [873, 108] width 7 height 8
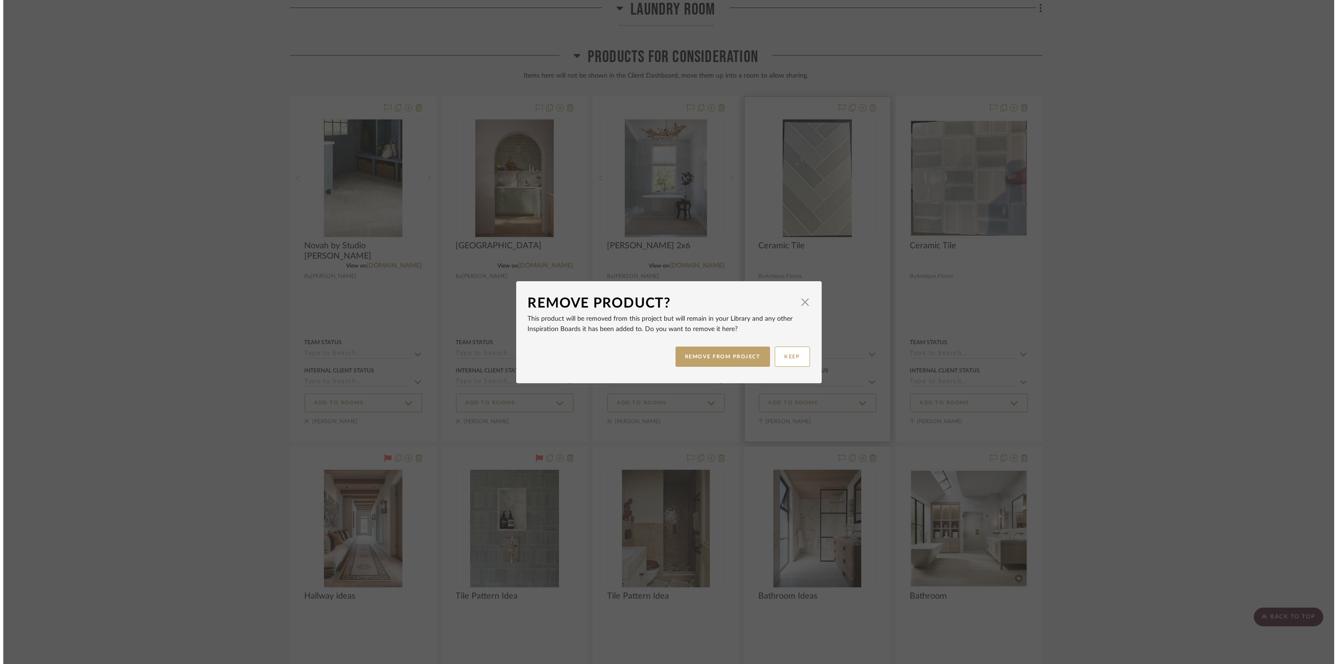
scroll to position [0, 0]
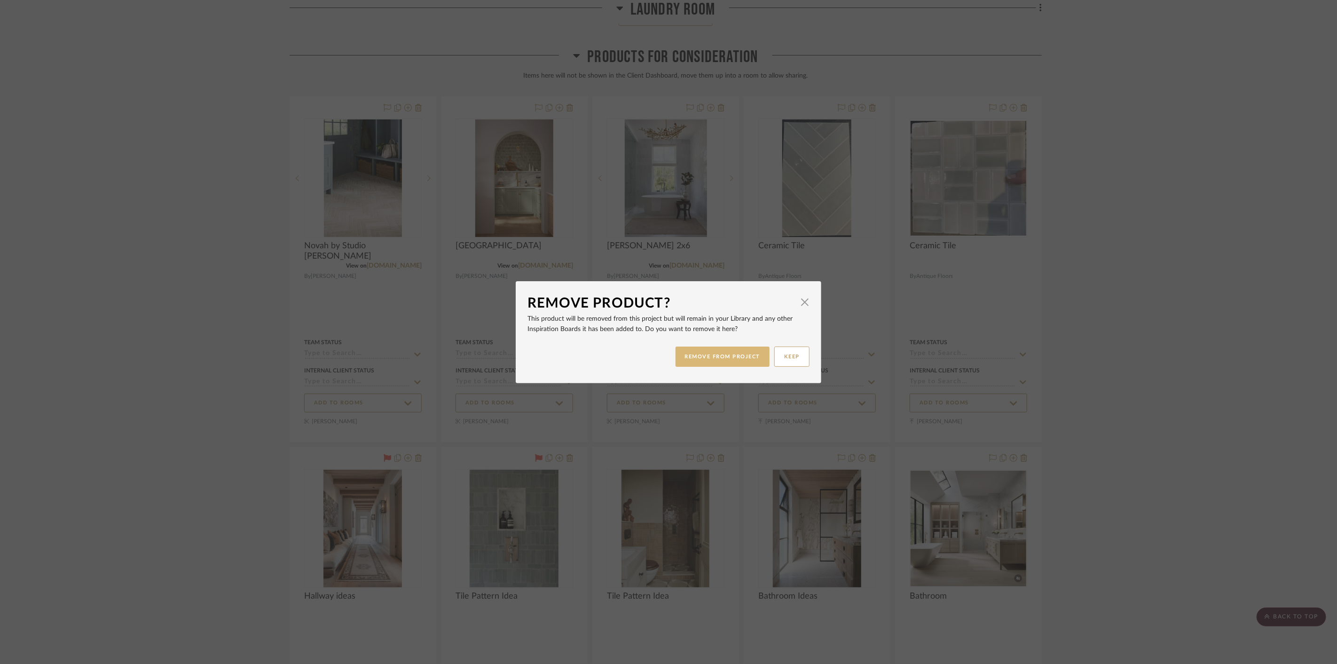
click at [728, 356] on button "REMOVE FROM PROJECT" at bounding box center [723, 357] width 95 height 20
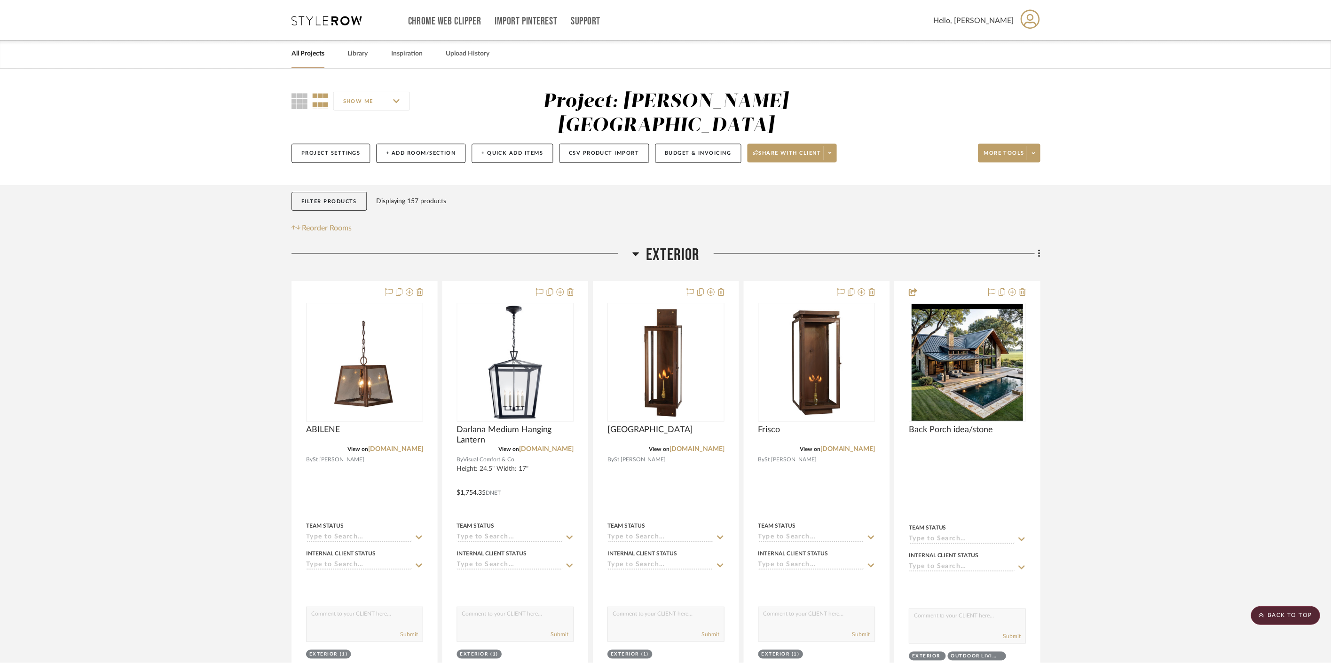
scroll to position [7960, 0]
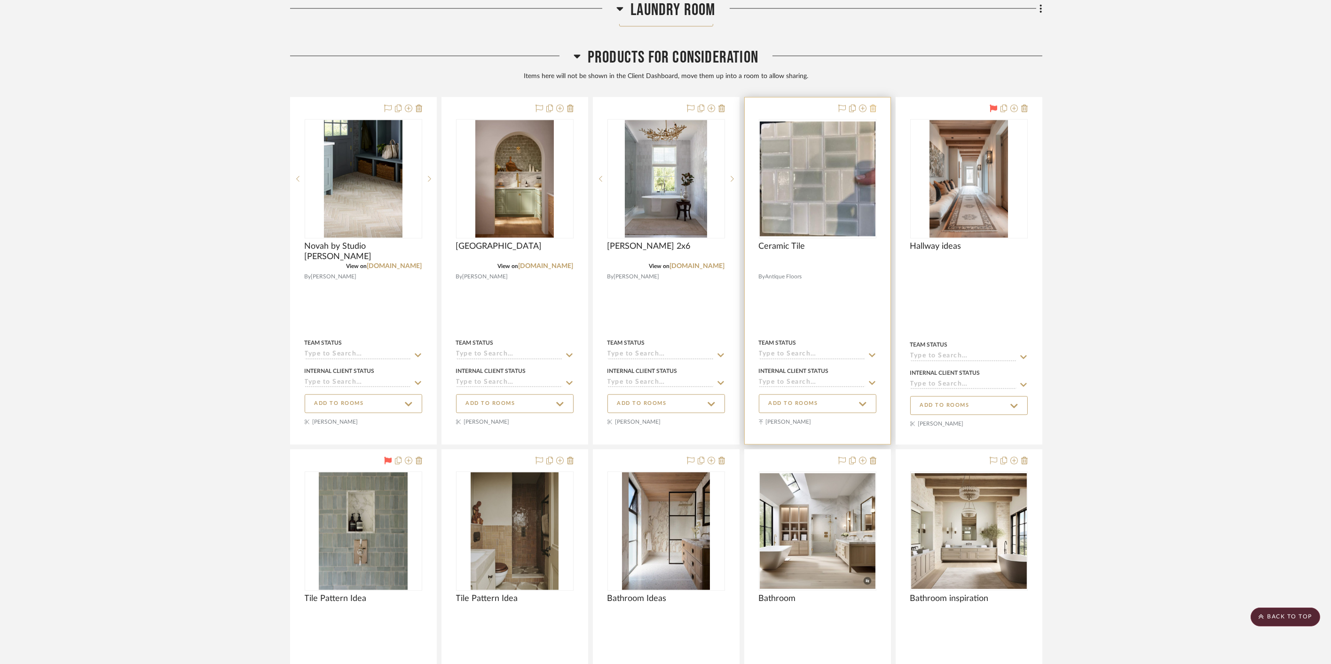
click at [875, 104] on icon at bounding box center [873, 108] width 7 height 8
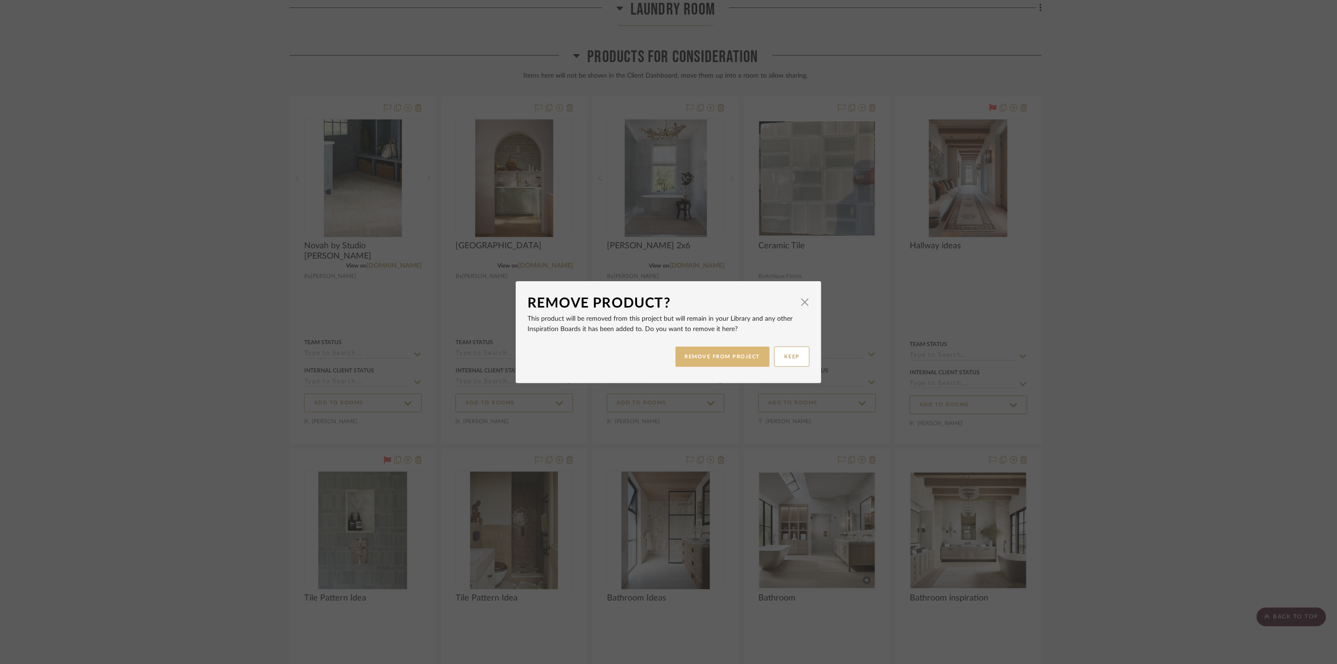
click at [720, 355] on button "REMOVE FROM PROJECT" at bounding box center [723, 357] width 95 height 20
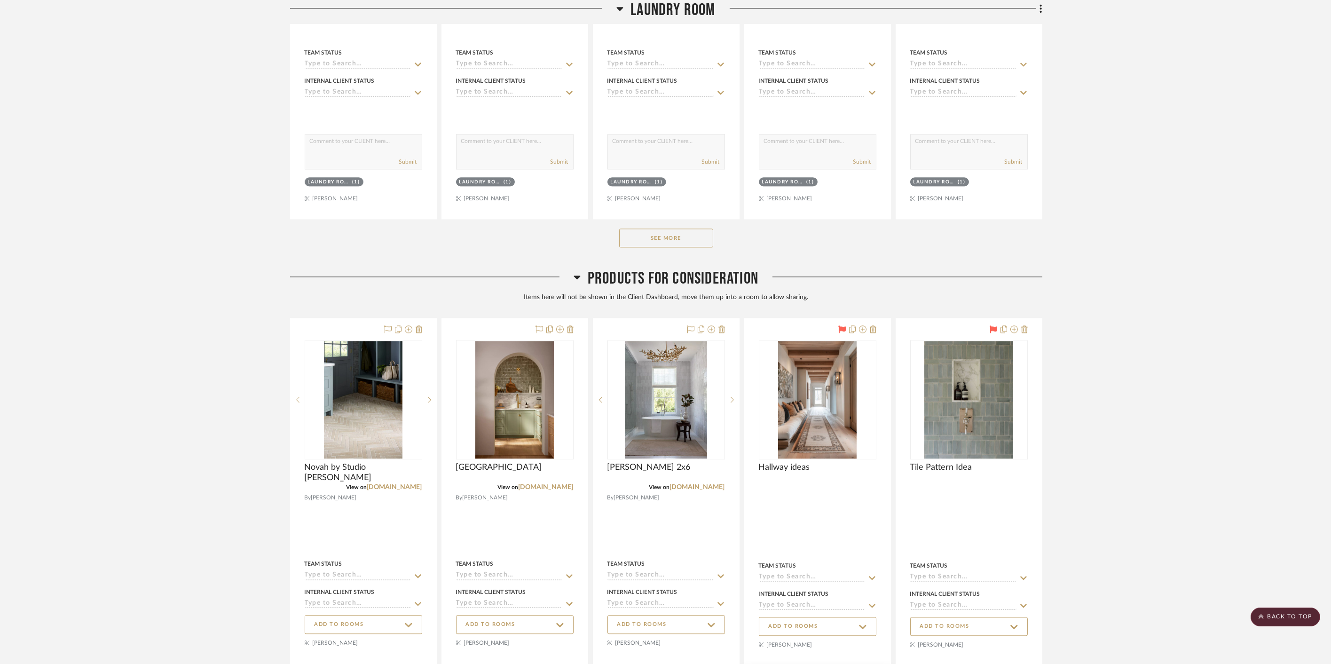
scroll to position [7582, 0]
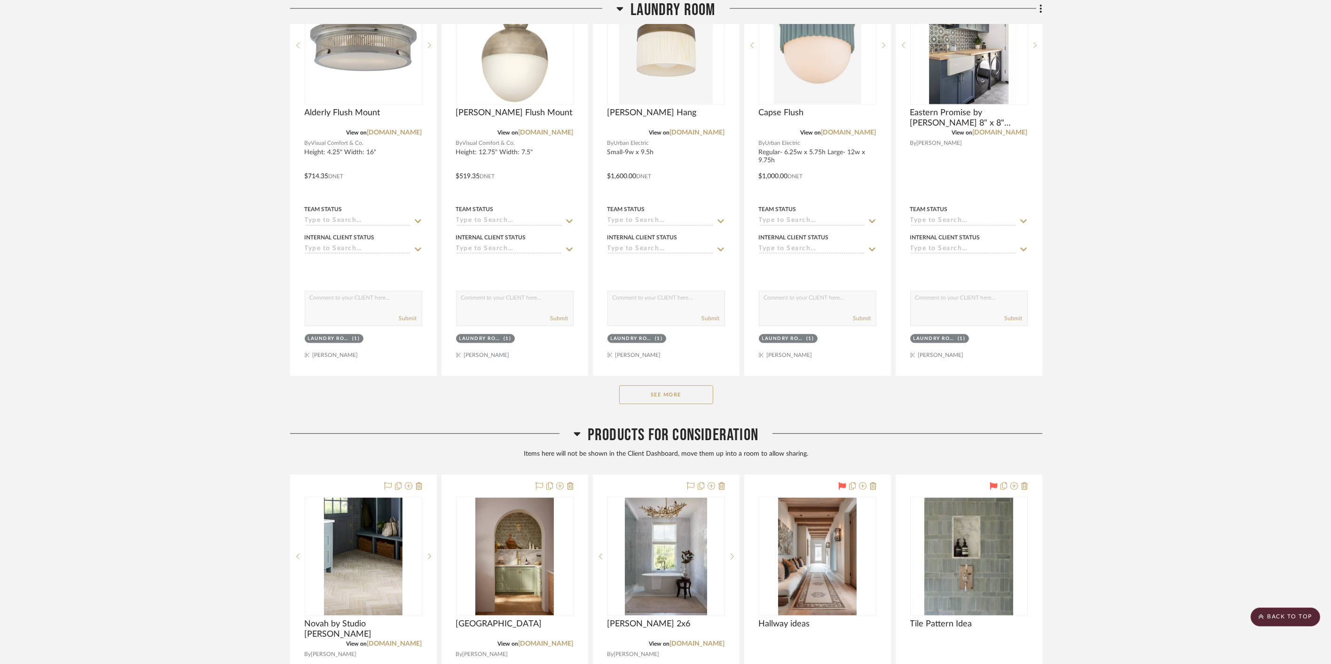
click at [704, 425] on span "Products For Consideration" at bounding box center [673, 435] width 171 height 20
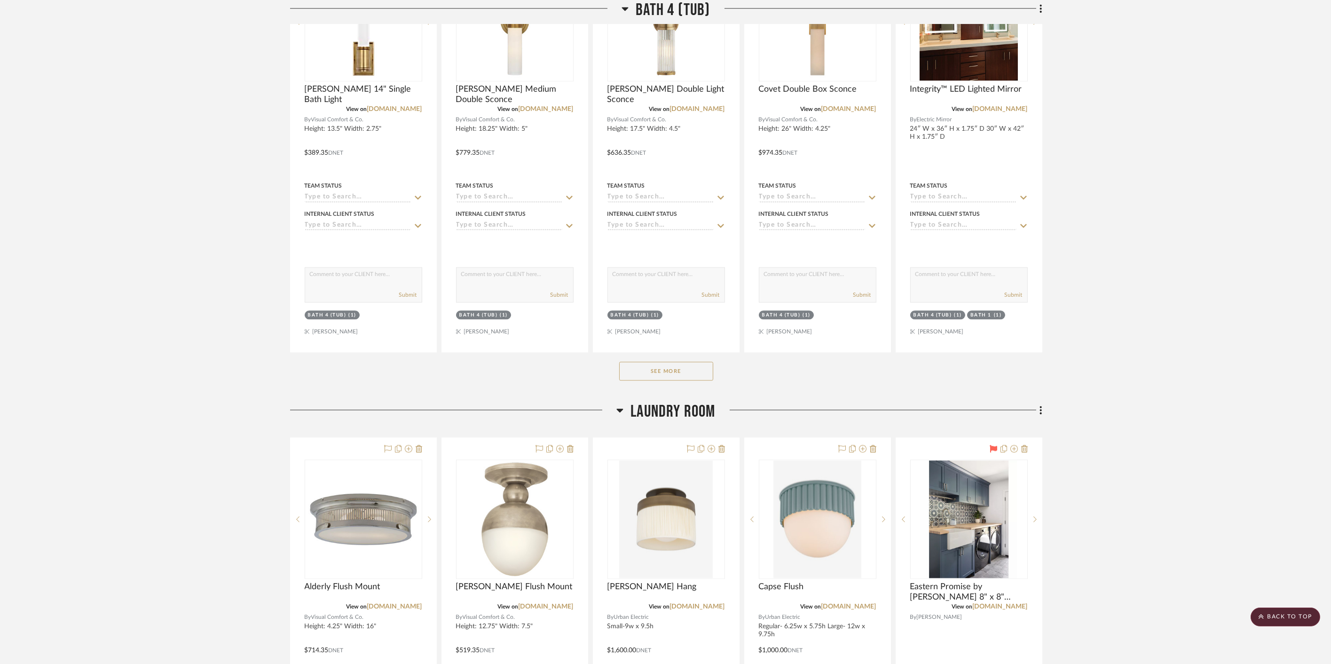
click at [663, 402] on span "Laundry Room" at bounding box center [673, 412] width 85 height 20
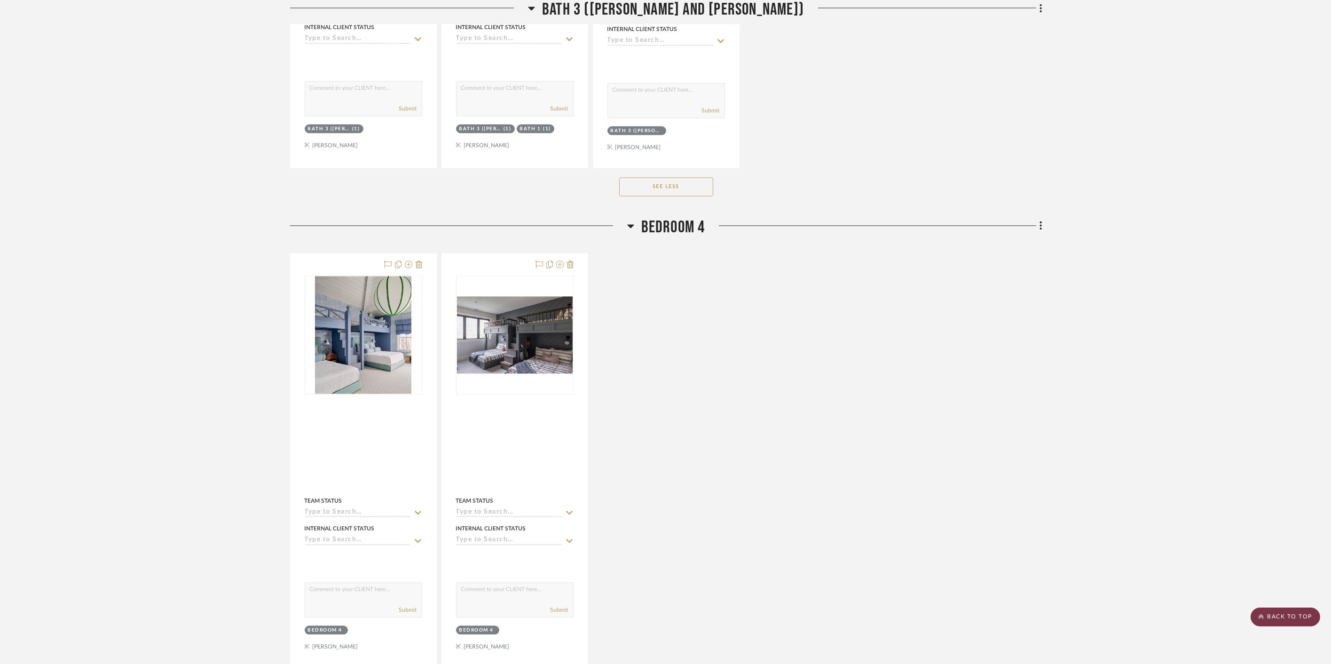
click at [1263, 618] on icon at bounding box center [1261, 617] width 5 height 6
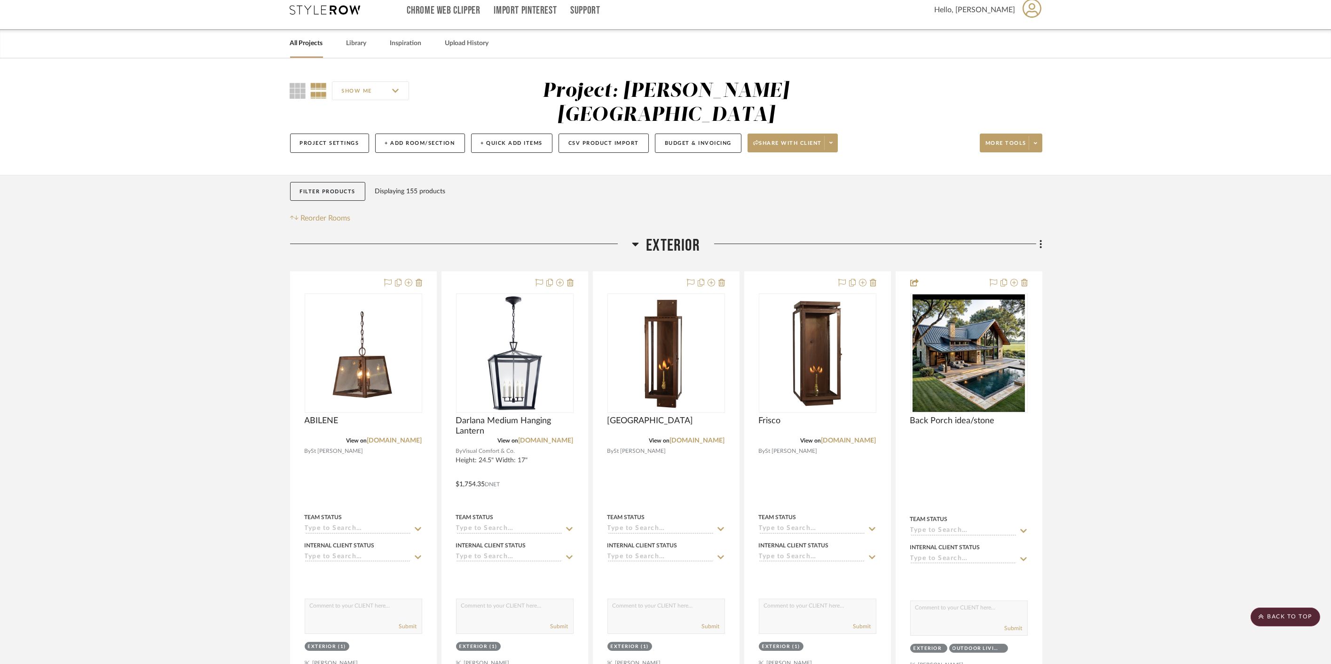
scroll to position [0, 0]
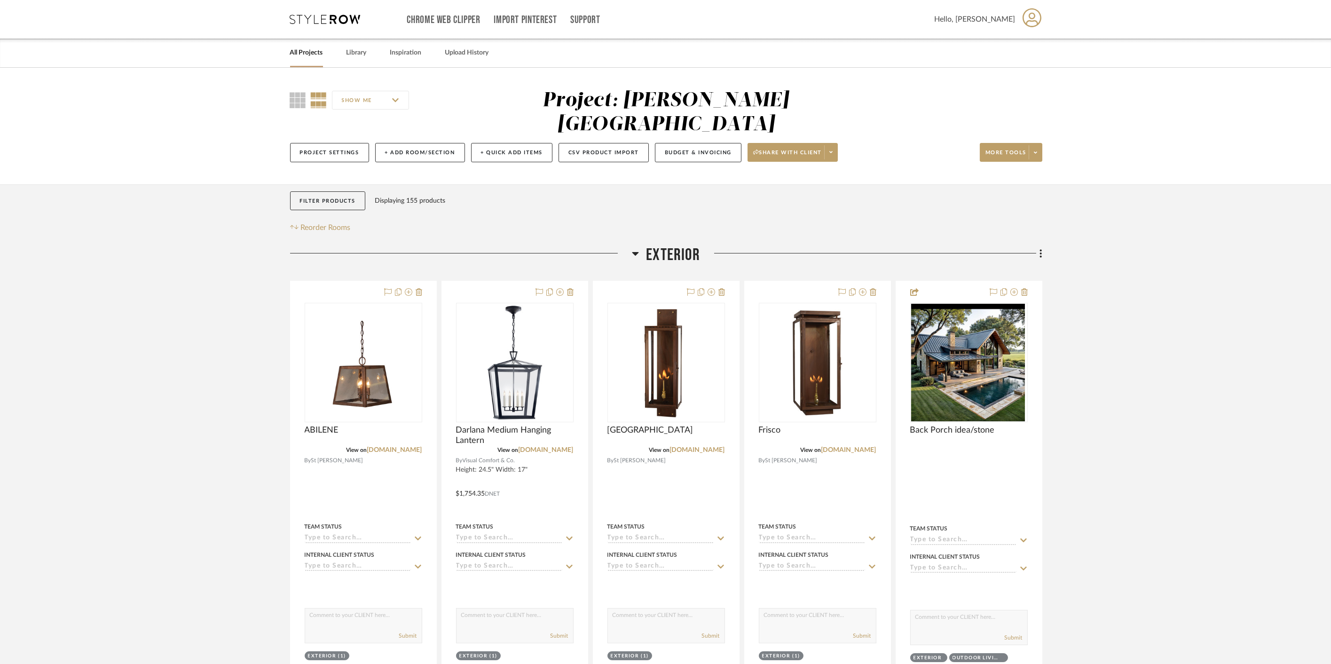
click at [671, 245] on span "Exterior" at bounding box center [673, 255] width 54 height 20
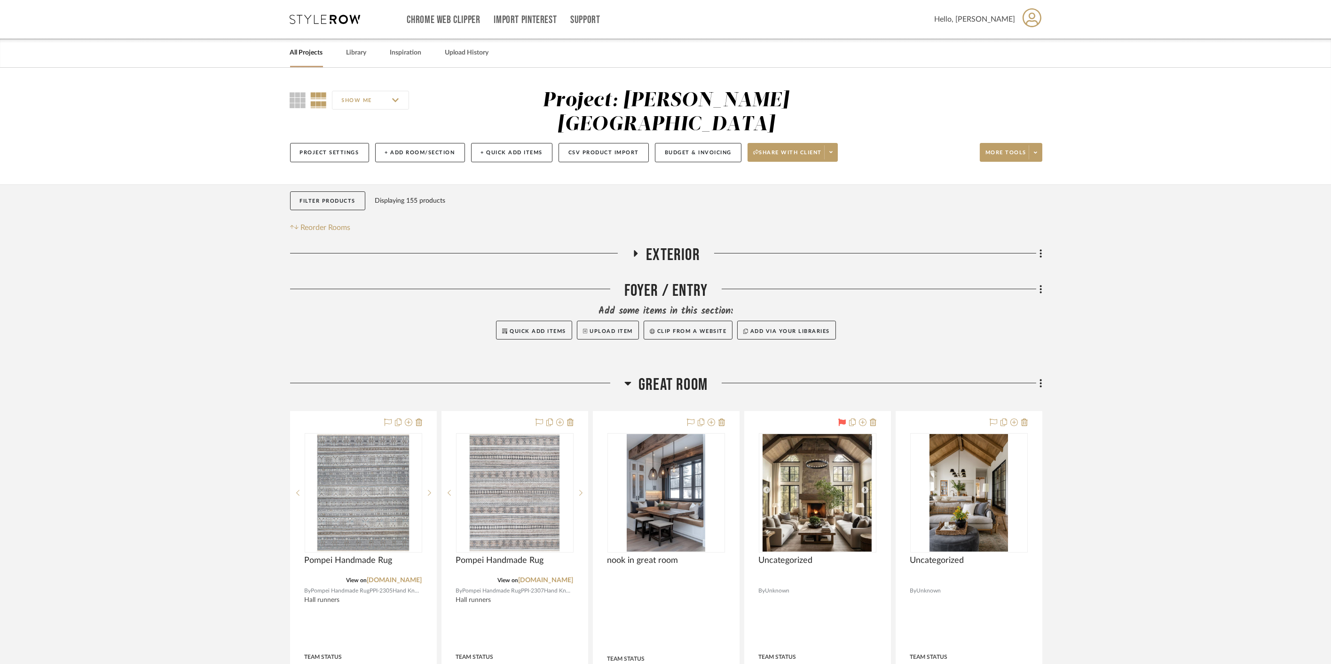
click at [684, 375] on span "Great Room" at bounding box center [673, 385] width 69 height 20
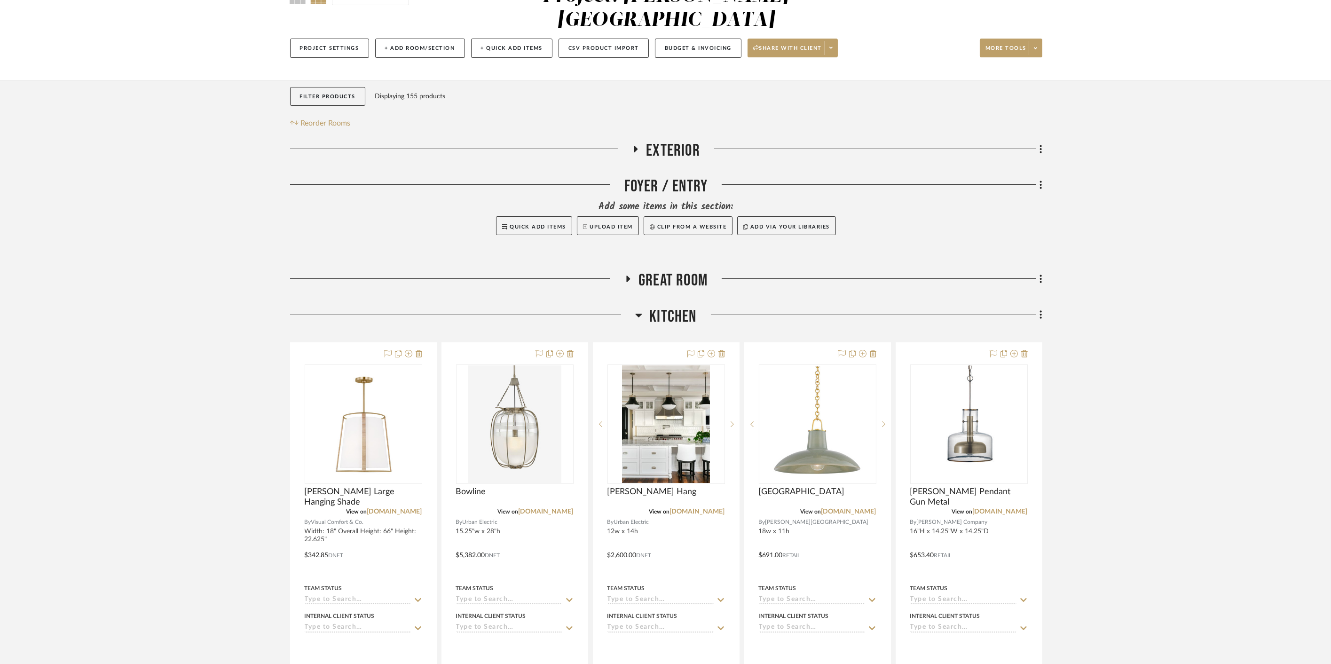
scroll to position [261, 0]
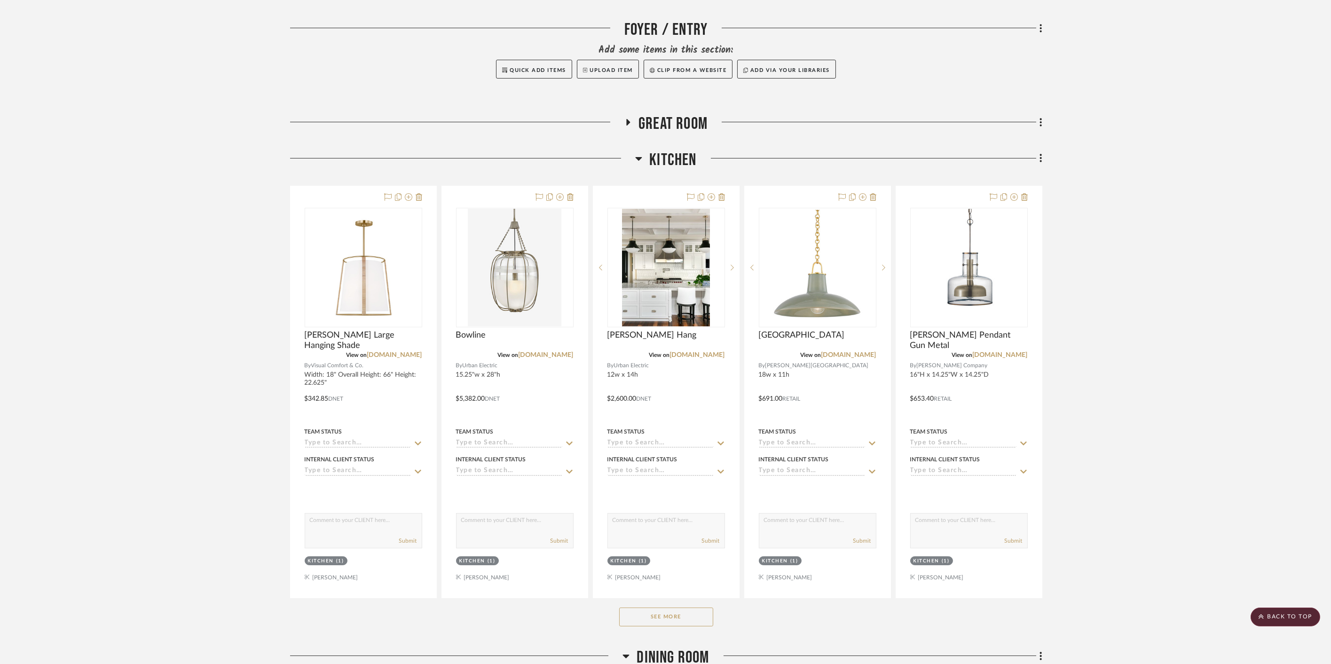
drag, startPoint x: 675, startPoint y: 597, endPoint x: 688, endPoint y: 586, distance: 17.0
click at [677, 608] on button "See More" at bounding box center [666, 617] width 94 height 19
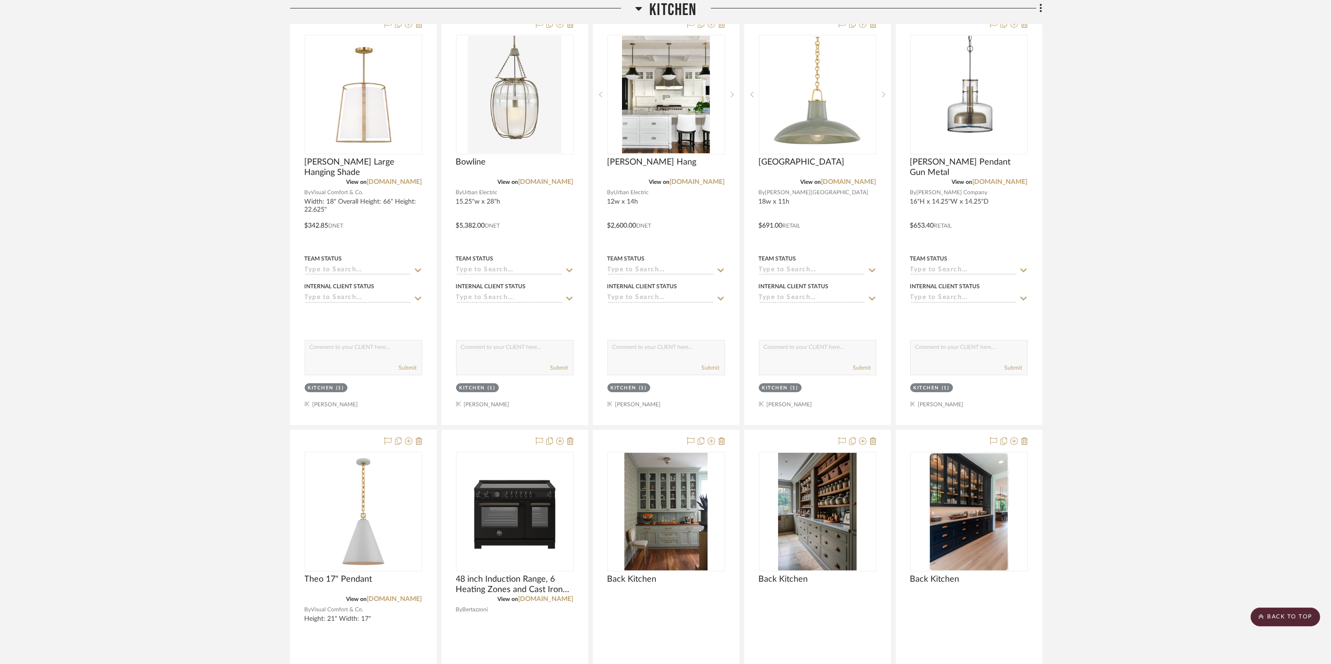
scroll to position [418, 0]
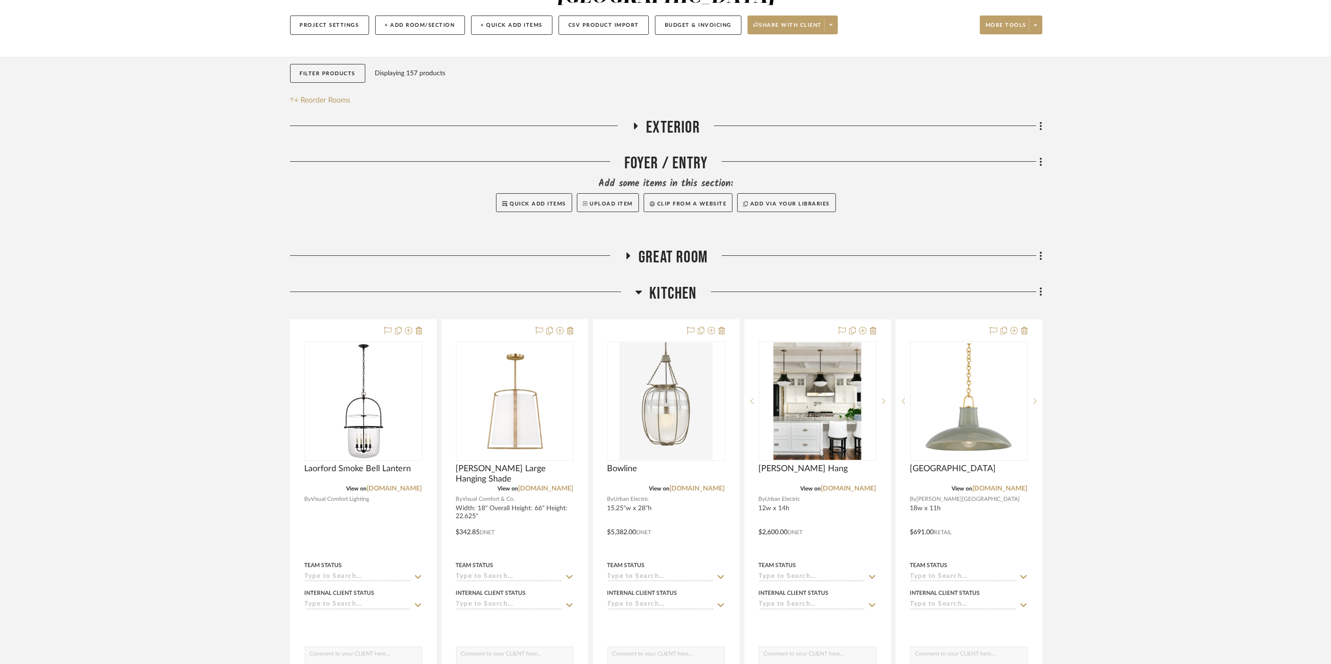
scroll to position [157, 0]
